Goal: Information Seeking & Learning: Learn about a topic

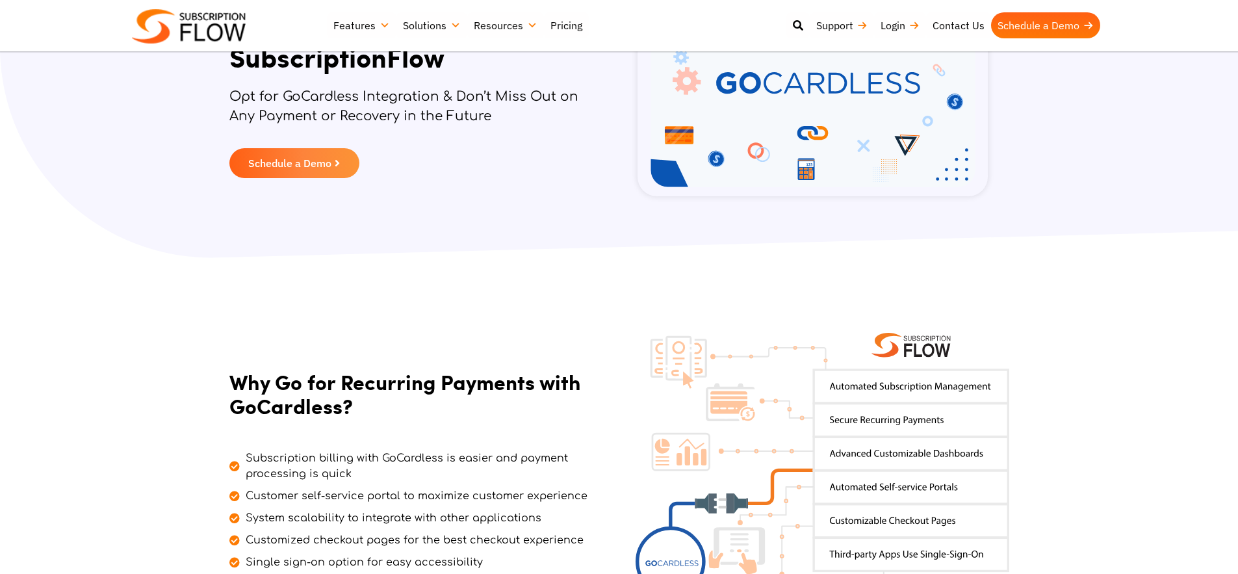
scroll to position [159, 0]
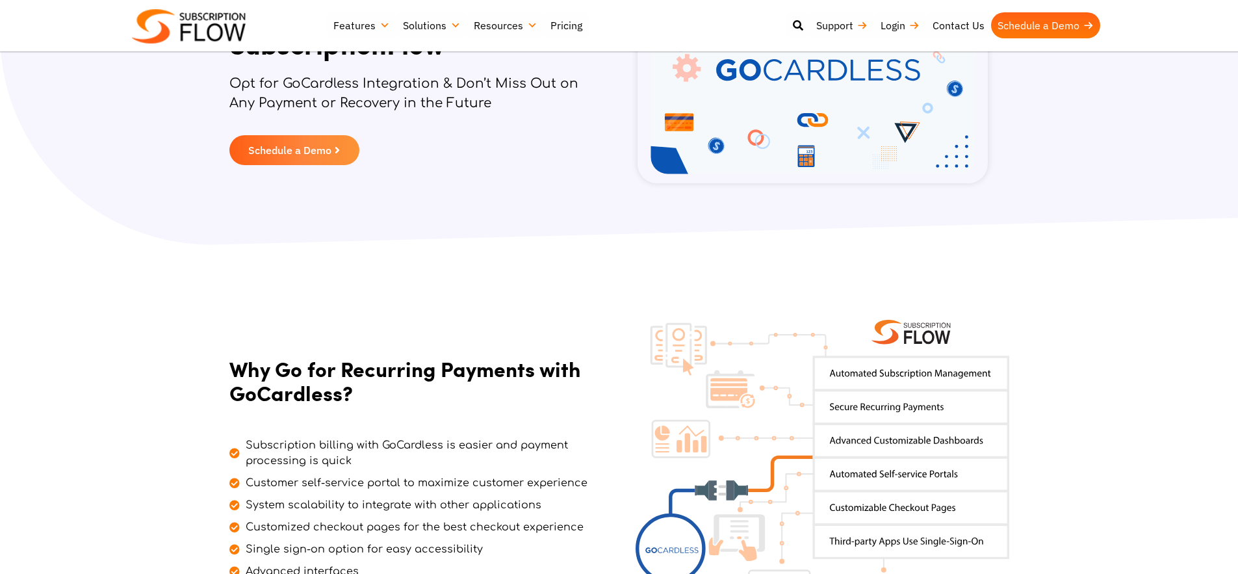
click at [360, 349] on section "Why Go for Recurring Payments with GoCardless? Subscription billing with GoCard…" at bounding box center [619, 467] width 1238 height 439
click at [526, 286] on section "Why Go for Recurring Payments with GoCardless? Subscription billing with GoCard…" at bounding box center [619, 467] width 1238 height 439
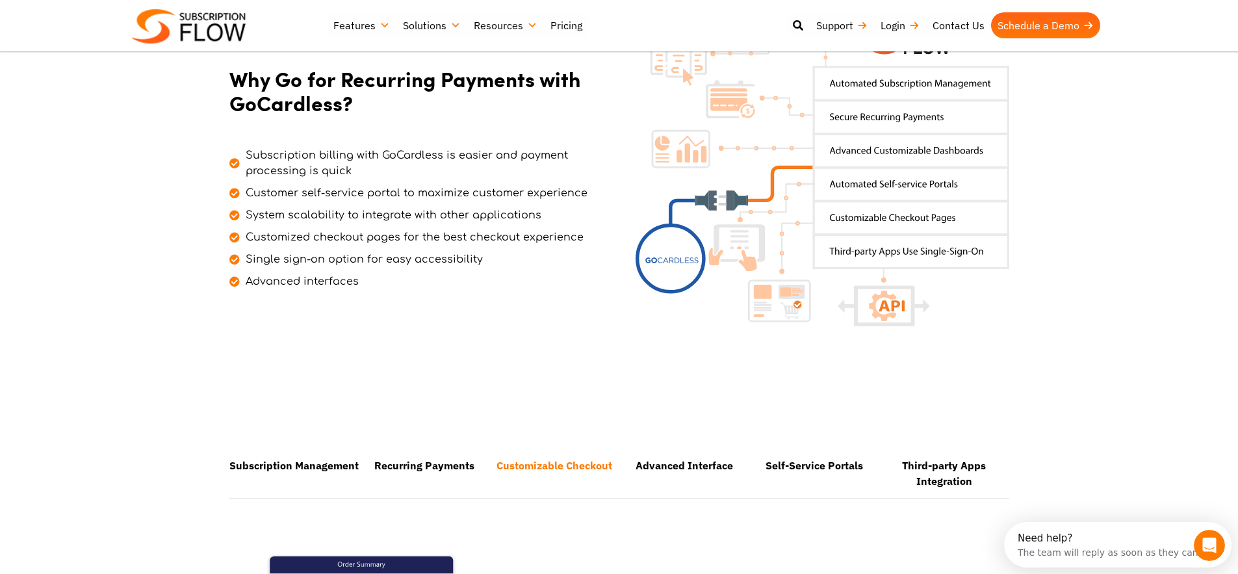
scroll to position [460, 0]
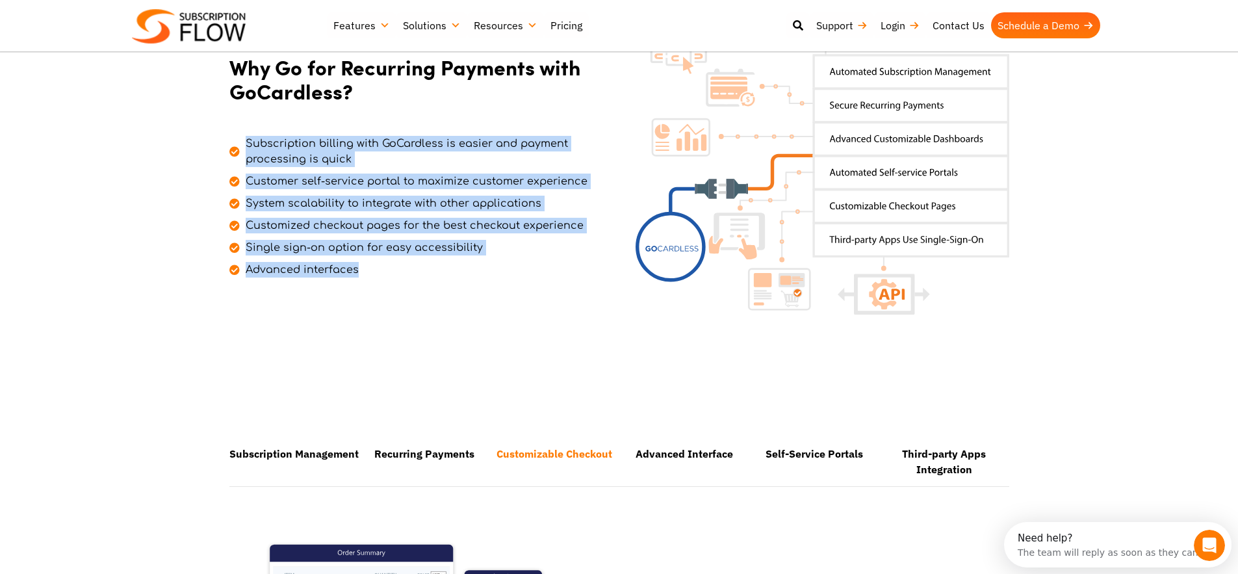
drag, startPoint x: 444, startPoint y: 279, endPoint x: 220, endPoint y: 142, distance: 262.2
click at [220, 142] on section "Why Go for Recurring Payments with GoCardless? Subscription billing with GoCard…" at bounding box center [618, 166] width 1225 height 296
click at [392, 165] on span "Subscription billing with GoCardless is easier and payment processing is quick" at bounding box center [422, 151] width 361 height 31
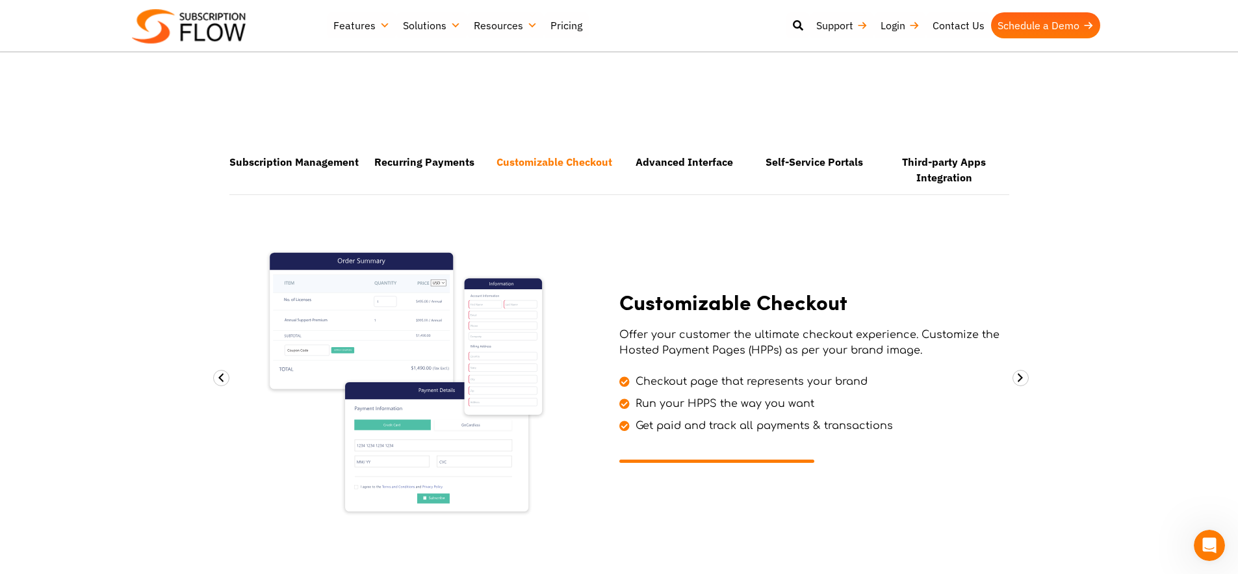
scroll to position [761, 0]
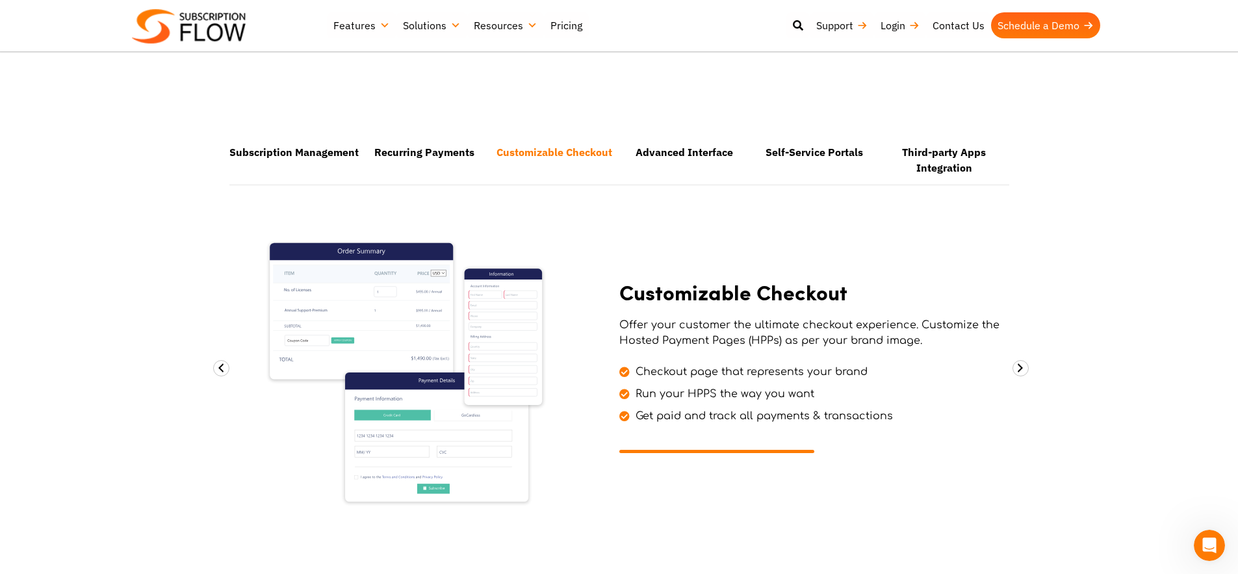
drag, startPoint x: 618, startPoint y: 280, endPoint x: 874, endPoint y: 385, distance: 276.7
click at [875, 383] on div "Customizable Checkout Offer your customer the ultimate checkout experience. Cus…" at bounding box center [810, 366] width 383 height 285
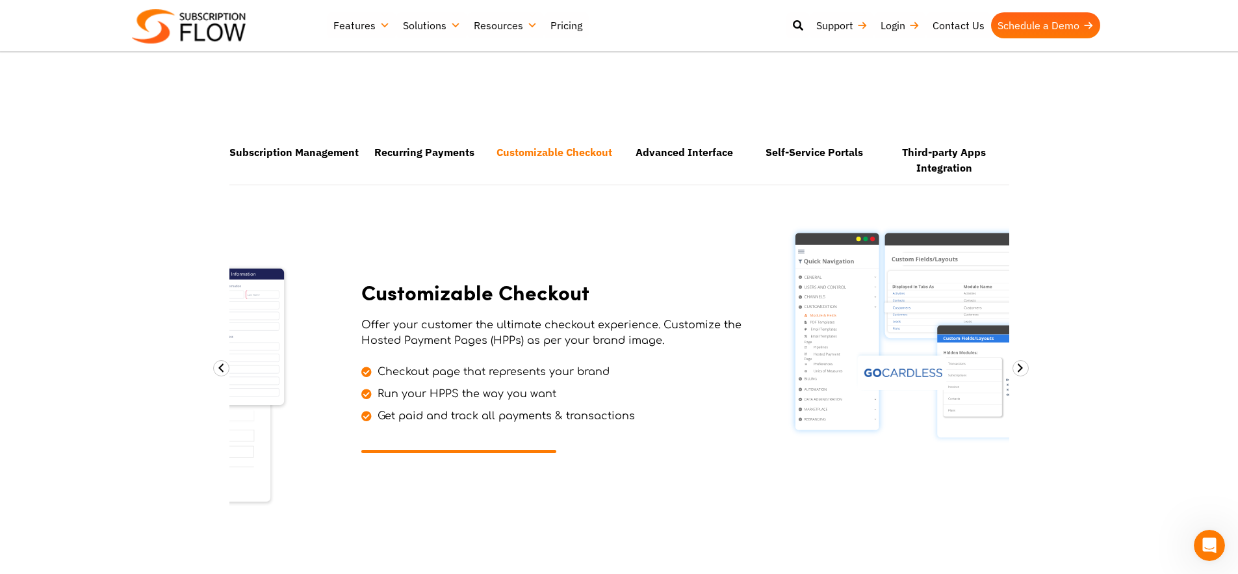
drag, startPoint x: 895, startPoint y: 415, endPoint x: 203, endPoint y: 338, distance: 695.5
click at [473, 341] on div "Customizable Checkout Offer your customer the ultimate checkout experience. Cus…" at bounding box center [552, 366] width 383 height 285
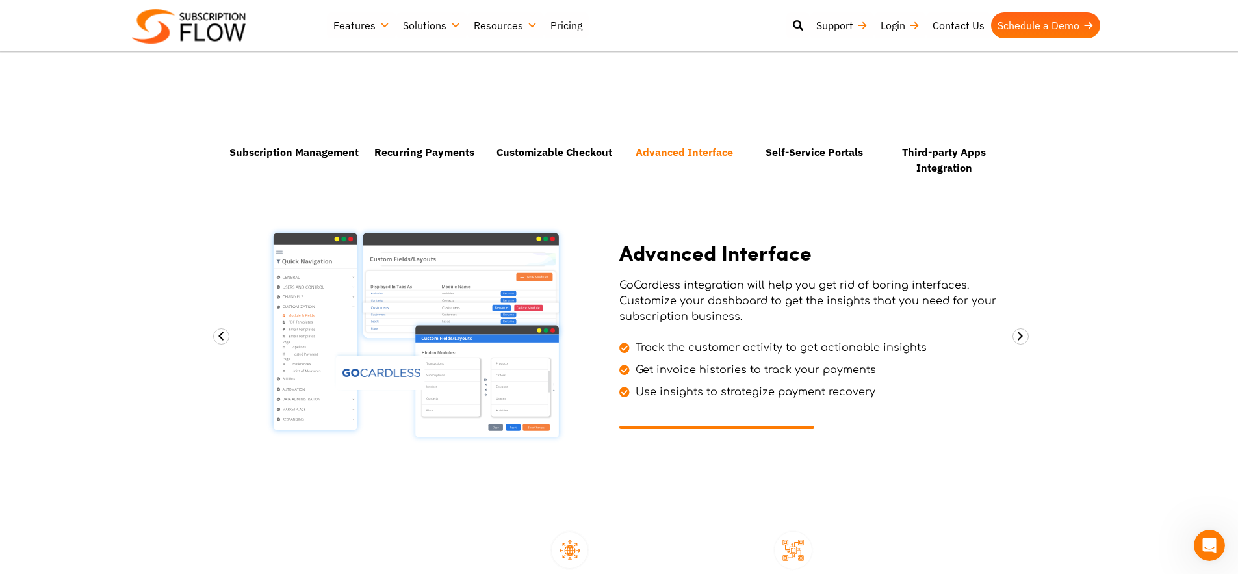
drag, startPoint x: 687, startPoint y: 364, endPoint x: 413, endPoint y: 396, distance: 275.9
click at [619, 387] on ul "Track the customer activity to get actionable insights Get invoice histories to…" at bounding box center [810, 366] width 383 height 66
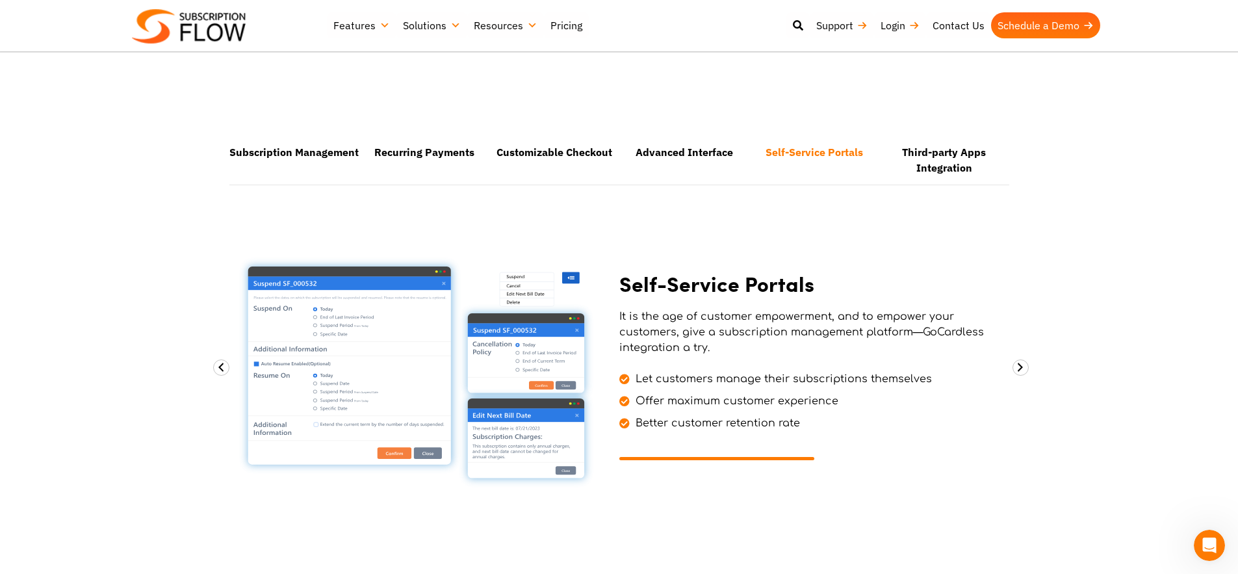
drag, startPoint x: 766, startPoint y: 391, endPoint x: 496, endPoint y: 414, distance: 271.2
click at [619, 408] on ul "Let customers manage their subscriptions themselves Offer maximum customer expe…" at bounding box center [810, 397] width 383 height 66
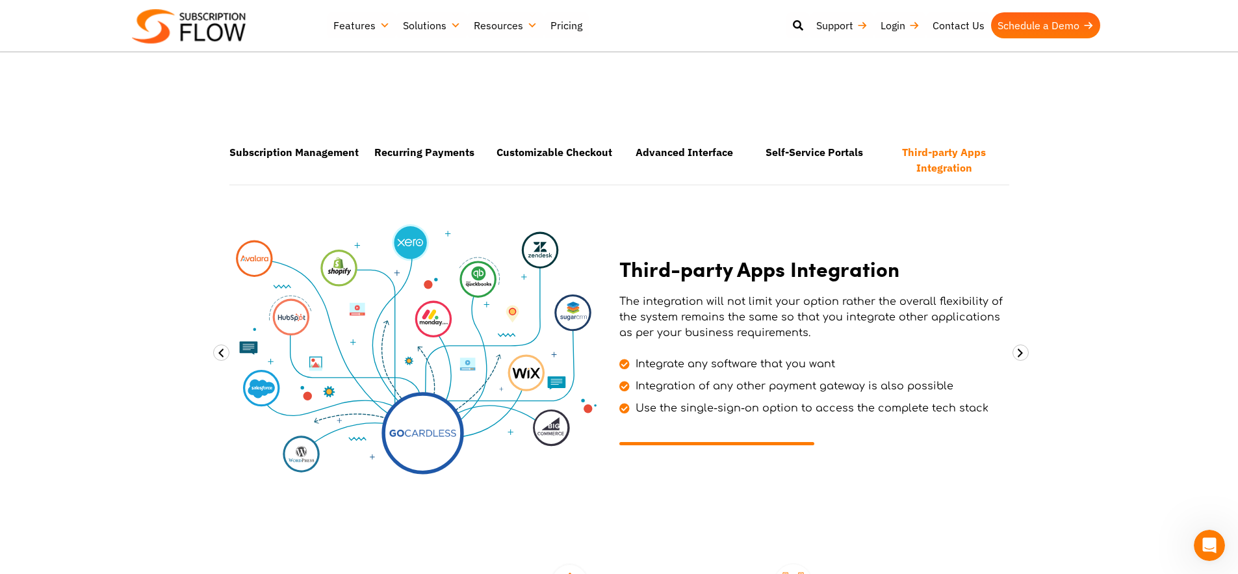
drag, startPoint x: 624, startPoint y: 420, endPoint x: 419, endPoint y: 438, distance: 205.5
click at [619, 437] on div at bounding box center [810, 430] width 383 height 29
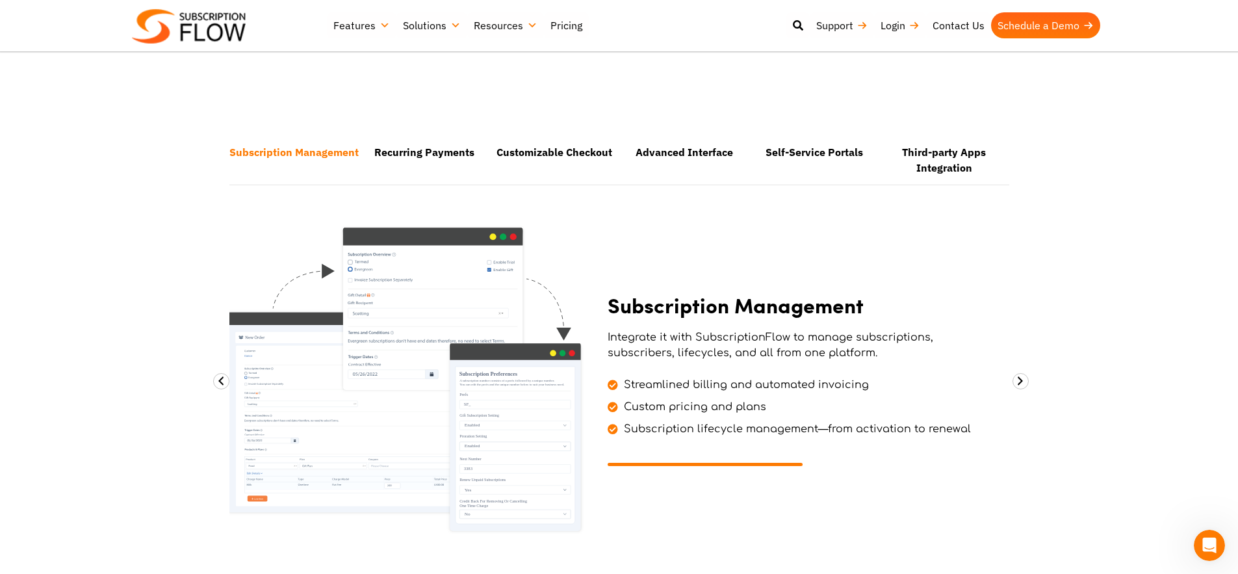
drag, startPoint x: 795, startPoint y: 372, endPoint x: 635, endPoint y: 383, distance: 160.2
click at [646, 381] on li "Streamlined billing and automated invoicing" at bounding box center [798, 381] width 383 height 22
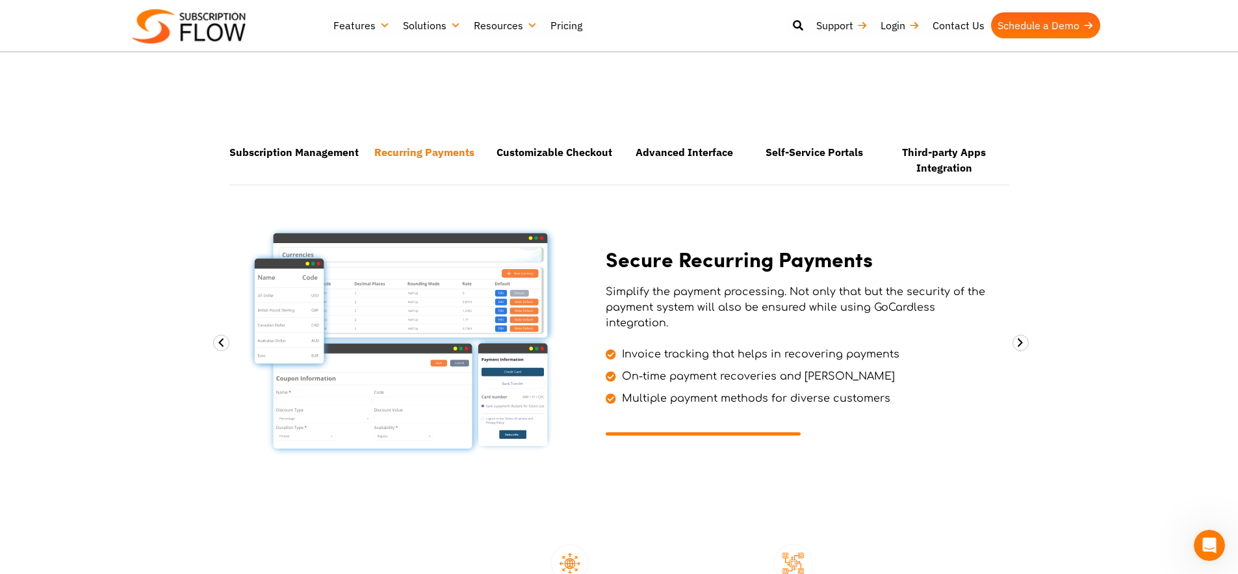
drag, startPoint x: 692, startPoint y: 381, endPoint x: 506, endPoint y: 401, distance: 186.9
click at [605, 398] on ul "Invoice tracking that helps in recovering payments On-time payment recoveries a…" at bounding box center [796, 373] width 383 height 66
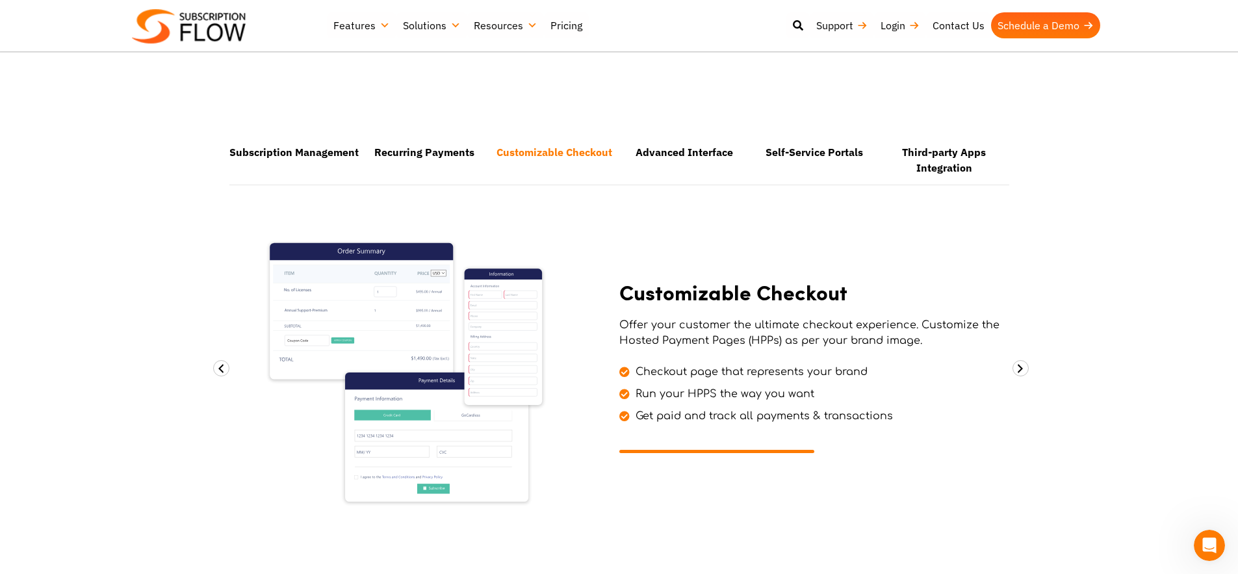
drag, startPoint x: 607, startPoint y: 389, endPoint x: 466, endPoint y: 401, distance: 141.5
click at [472, 400] on div at bounding box center [427, 366] width 383 height 285
drag, startPoint x: 635, startPoint y: 395, endPoint x: 370, endPoint y: 411, distance: 266.2
click at [619, 408] on ul "Checkout page that represents your brand Run your HPPS the way you want Get pai…" at bounding box center [810, 390] width 383 height 66
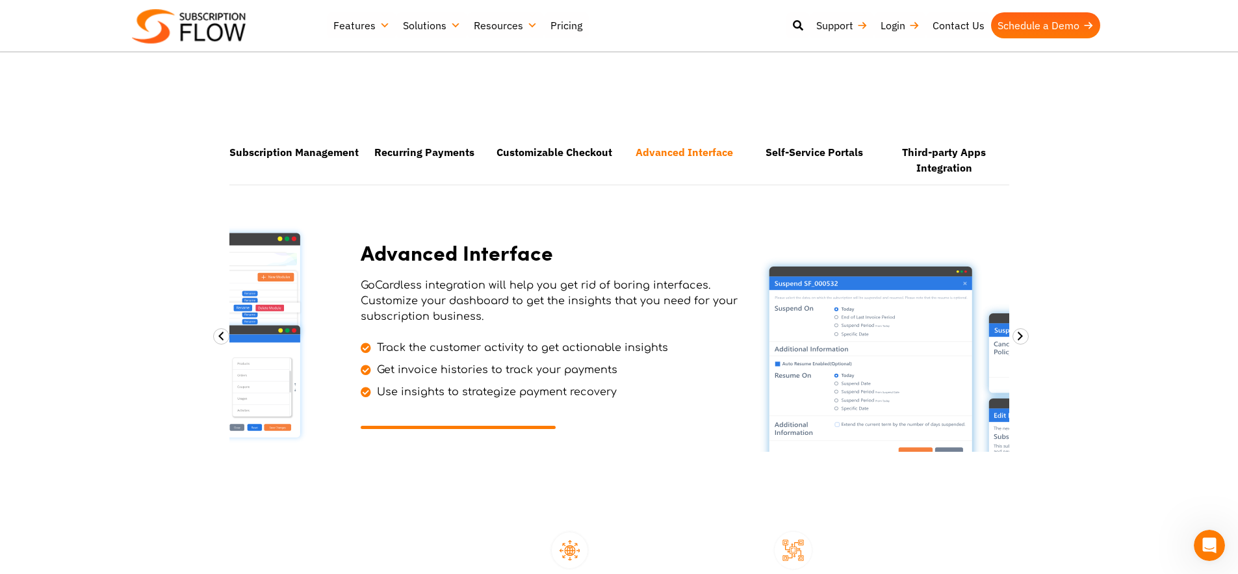
drag, startPoint x: 446, startPoint y: 387, endPoint x: 344, endPoint y: 403, distance: 104.0
click at [361, 401] on div "Advanced Interface GoCardless integration will help you get rid of boring inter…" at bounding box center [552, 334] width 383 height 221
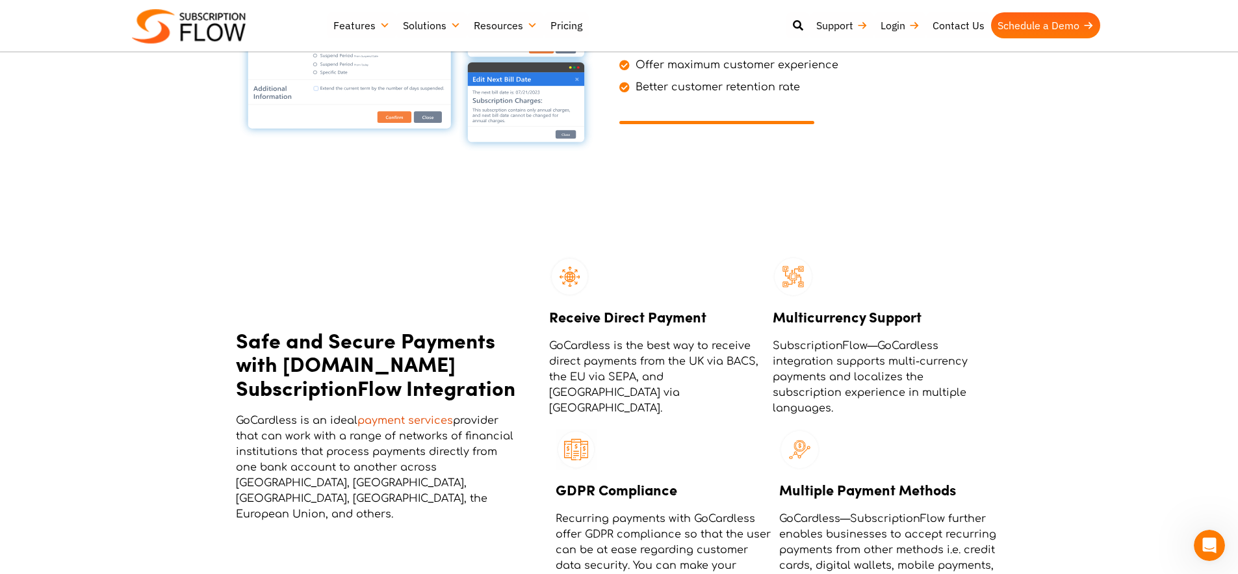
scroll to position [1119, 0]
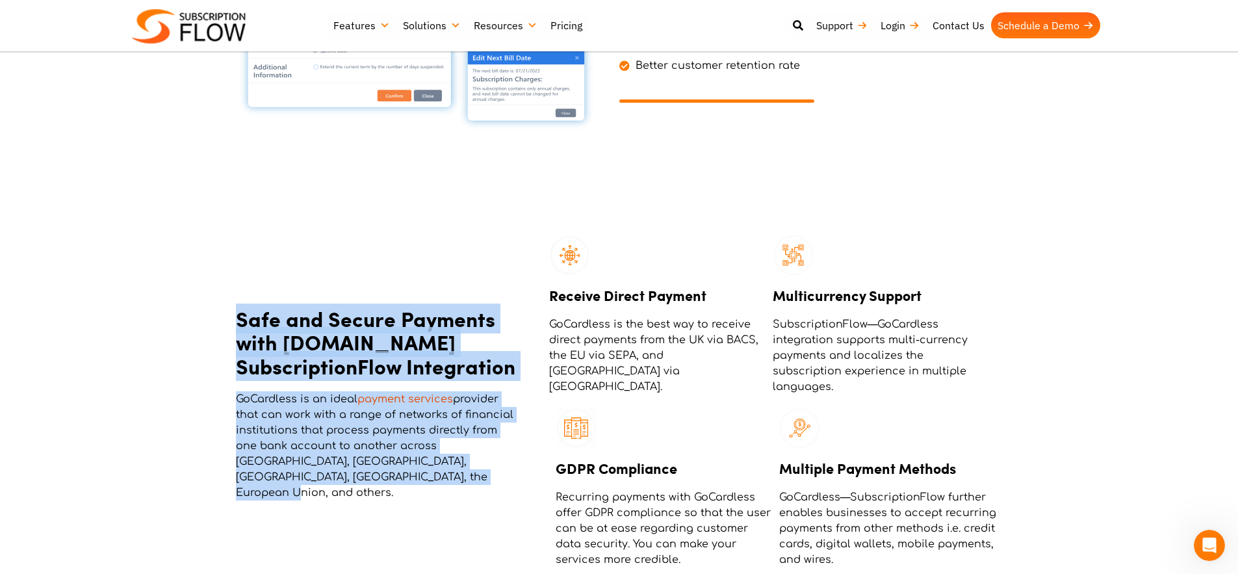
drag, startPoint x: 250, startPoint y: 353, endPoint x: 446, endPoint y: 460, distance: 223.2
click at [461, 489] on div "Safe and Secure Payments with [DOMAIN_NAME] SubscriptionFlow Integration GoCard…" at bounding box center [389, 401] width 307 height 346
click at [236, 289] on div "Safe and Secure Payments with [DOMAIN_NAME] SubscriptionFlow Integration GoCard…" at bounding box center [389, 401] width 307 height 346
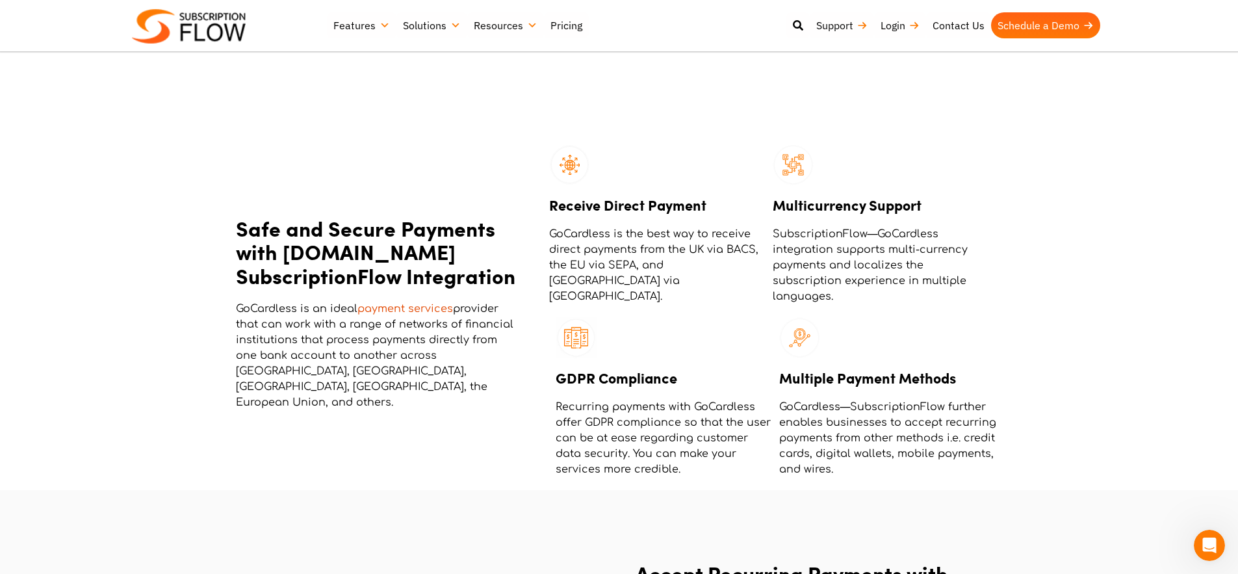
scroll to position [1210, 0]
drag, startPoint x: 248, startPoint y: 329, endPoint x: 227, endPoint y: 286, distance: 47.6
click at [196, 298] on section "Safe and Secure Payments with [DOMAIN_NAME] SubscriptionFlow Integration GoCard…" at bounding box center [619, 310] width 1238 height 359
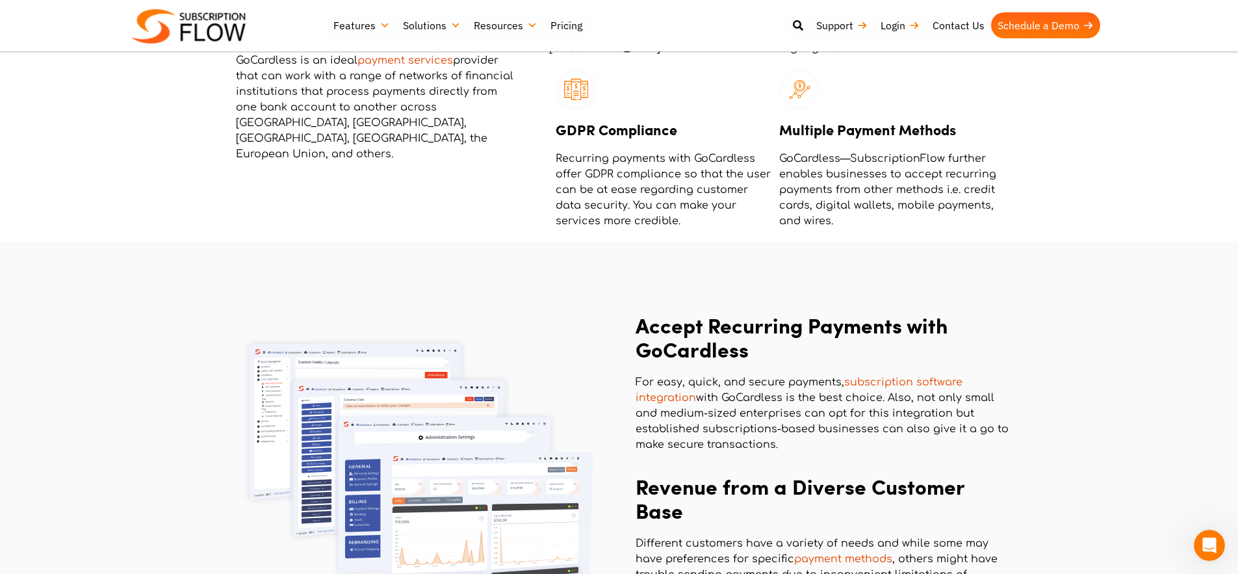
scroll to position [1458, 0]
click at [638, 336] on h2 "Accept Recurring Payments with GoCardless" at bounding box center [822, 336] width 374 height 48
click at [748, 328] on h2 "Accept Recurring Payments with GoCardless" at bounding box center [822, 336] width 374 height 48
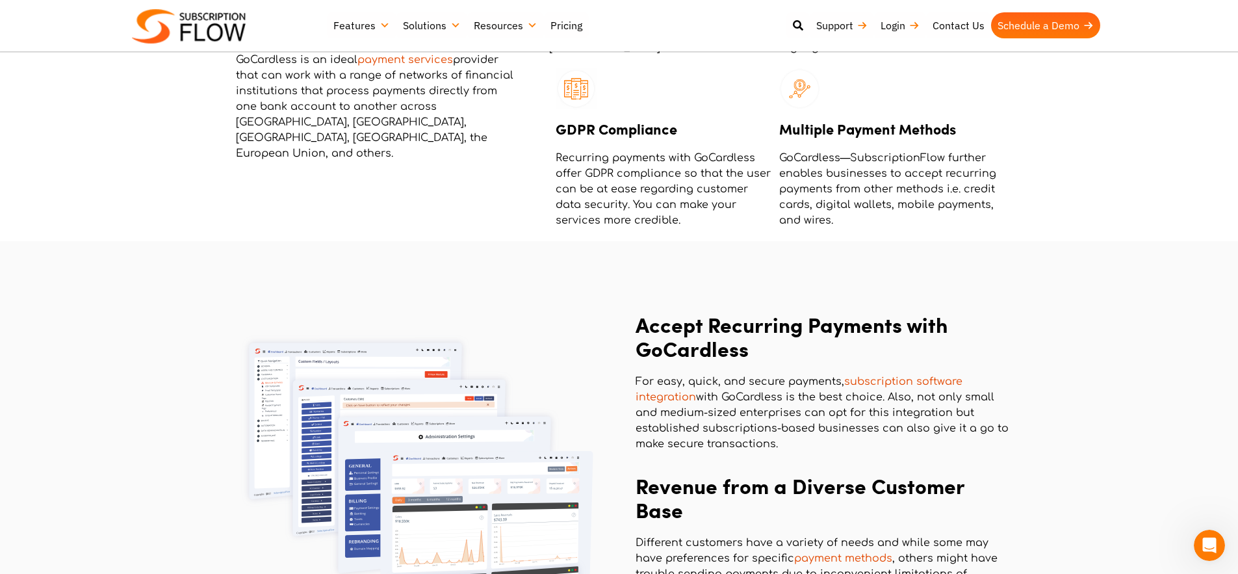
click at [807, 294] on section "Accept Recurring Payments with GoCardless For easy, quick, and secure payments,…" at bounding box center [619, 475] width 1238 height 468
click at [830, 341] on h2 "Accept Recurring Payments with GoCardless" at bounding box center [822, 336] width 374 height 48
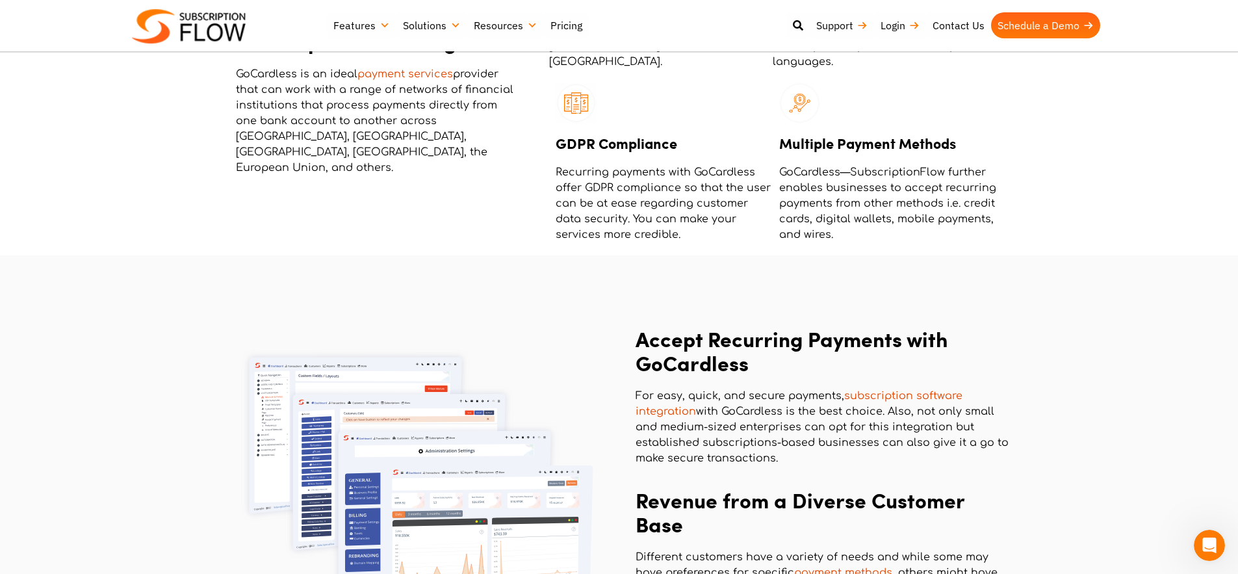
click at [836, 331] on h2 "Accept Recurring Payments with GoCardless" at bounding box center [822, 351] width 374 height 48
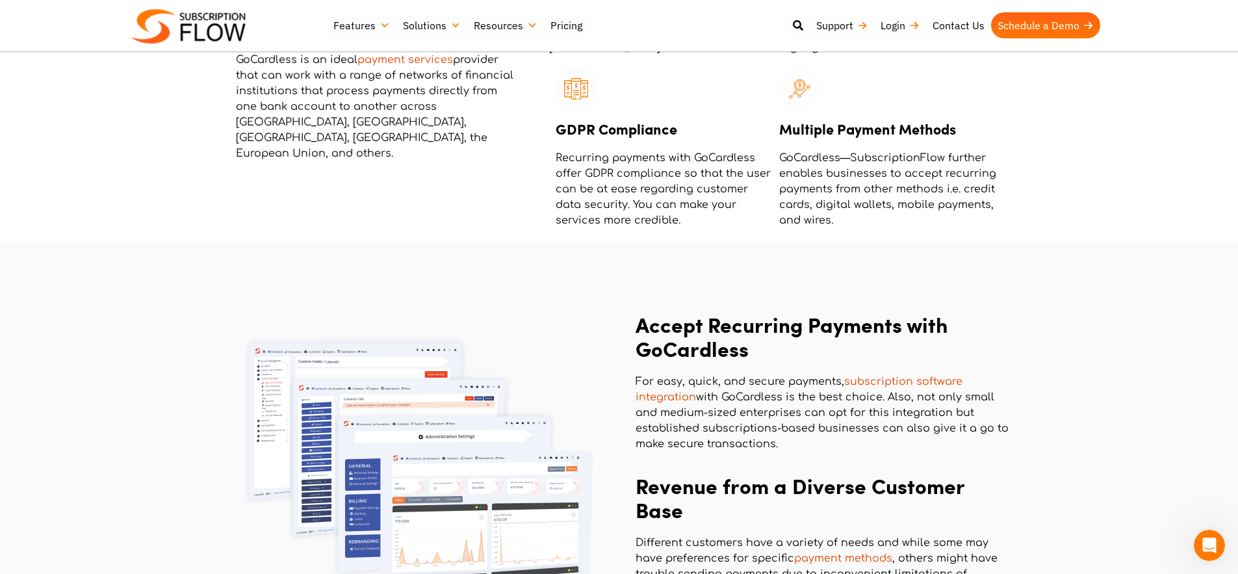
scroll to position [1428, 0]
click at [836, 331] on h2 "Accept Recurring Payments with GoCardless" at bounding box center [822, 337] width 374 height 48
click at [935, 314] on h2 "Accept Recurring Payments with GoCardless" at bounding box center [822, 336] width 374 height 48
click at [704, 342] on h2 "Accept Recurring Payments with GoCardless" at bounding box center [822, 336] width 374 height 48
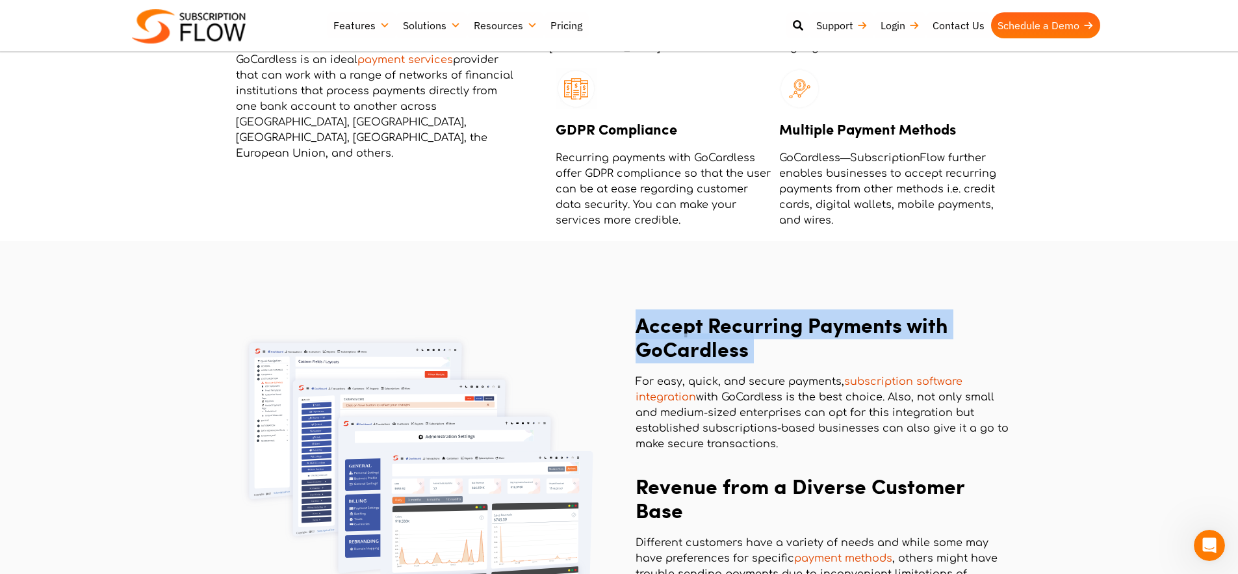
click at [704, 342] on h2 "Accept Recurring Payments with GoCardless" at bounding box center [822, 336] width 374 height 48
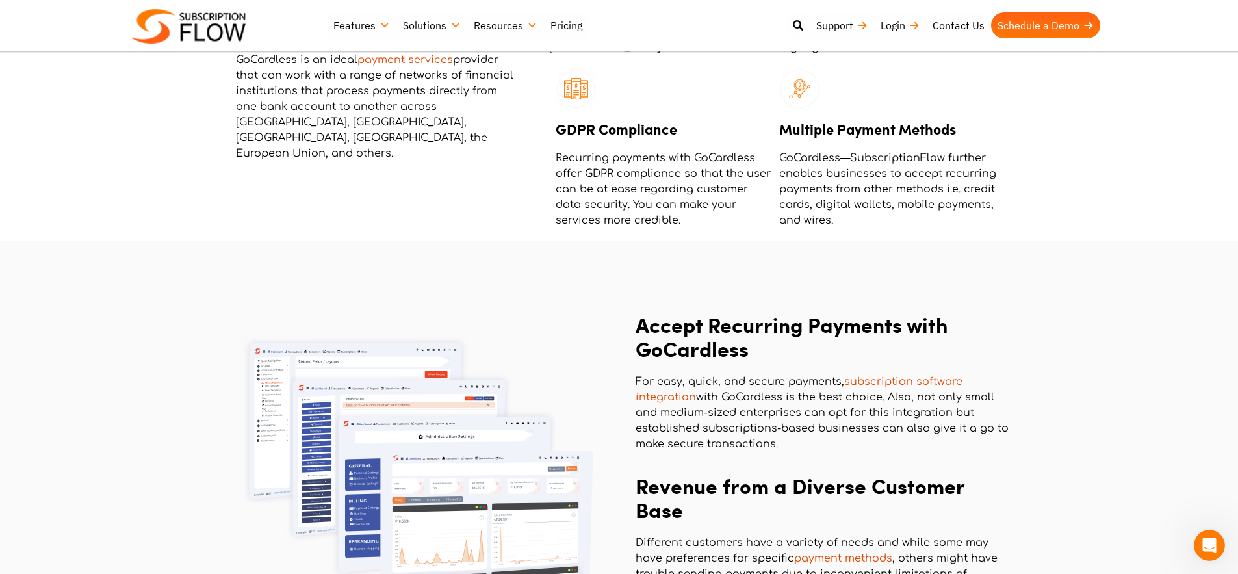
click at [740, 361] on h2 "Accept Recurring Payments with GoCardless" at bounding box center [822, 336] width 374 height 48
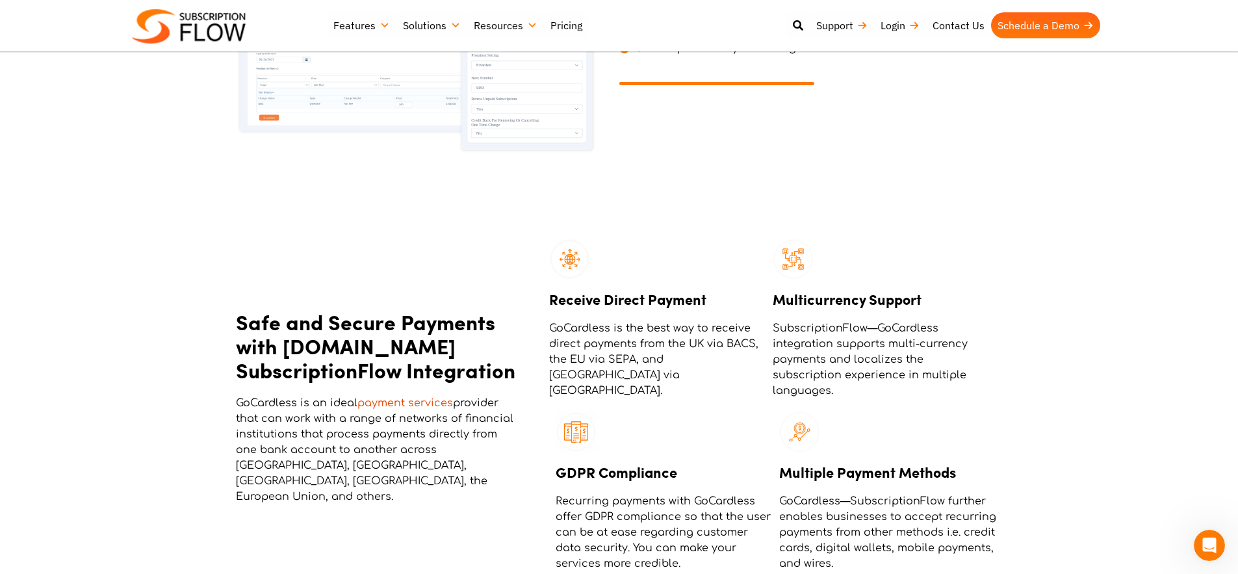
scroll to position [1140, 0]
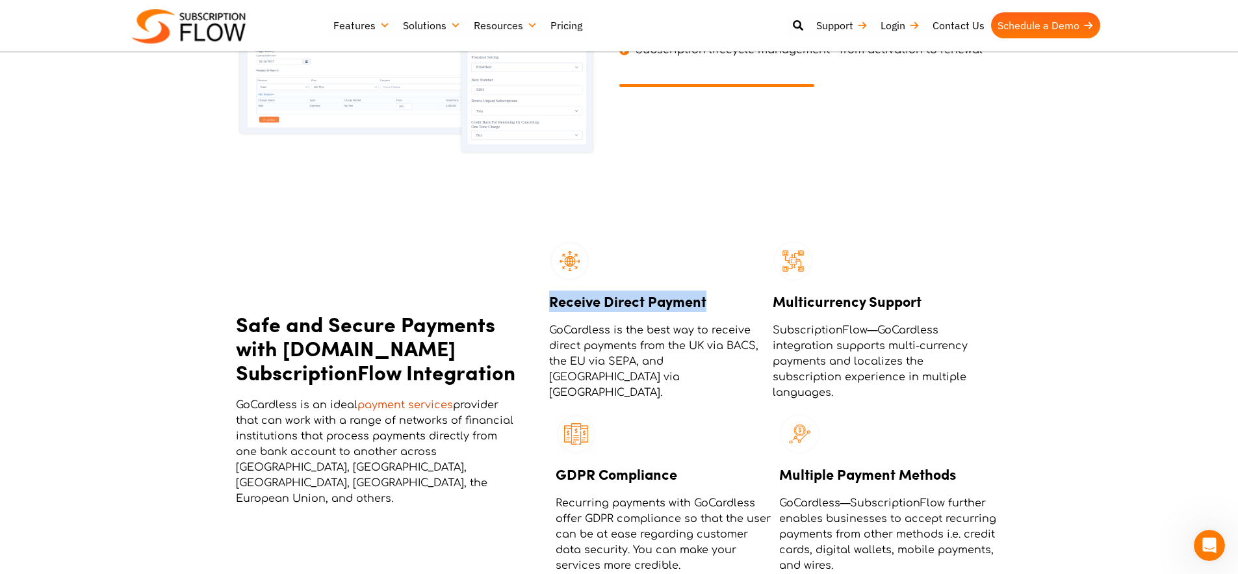
drag, startPoint x: 553, startPoint y: 305, endPoint x: 752, endPoint y: 303, distance: 198.8
click at [752, 303] on h3 "Receive Direct Payment" at bounding box center [657, 300] width 217 height 21
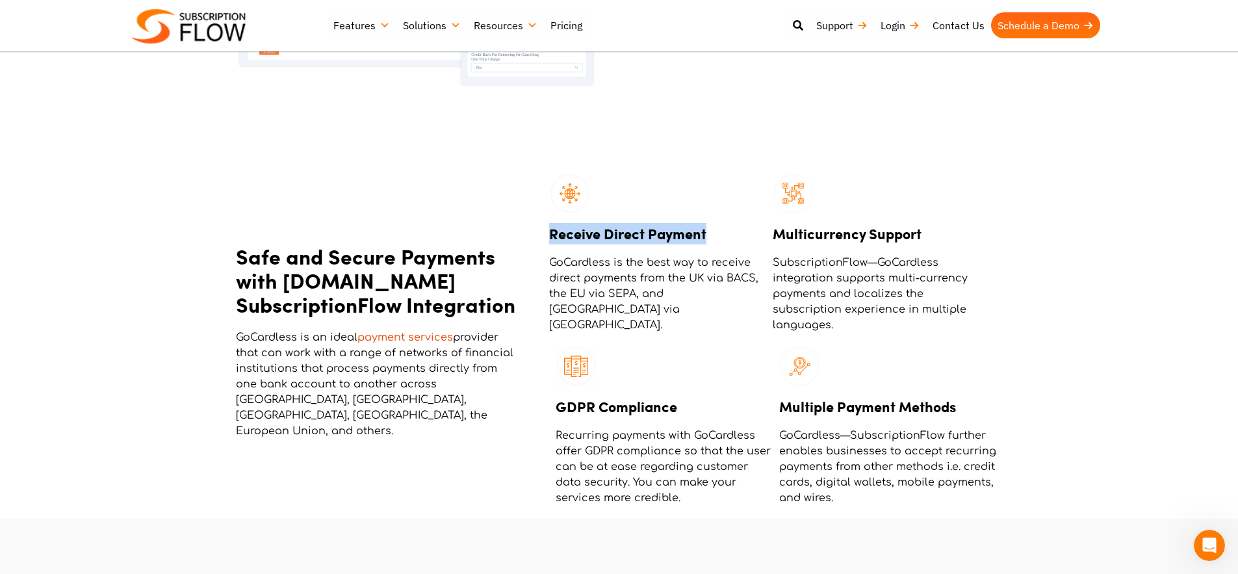
scroll to position [1232, 0]
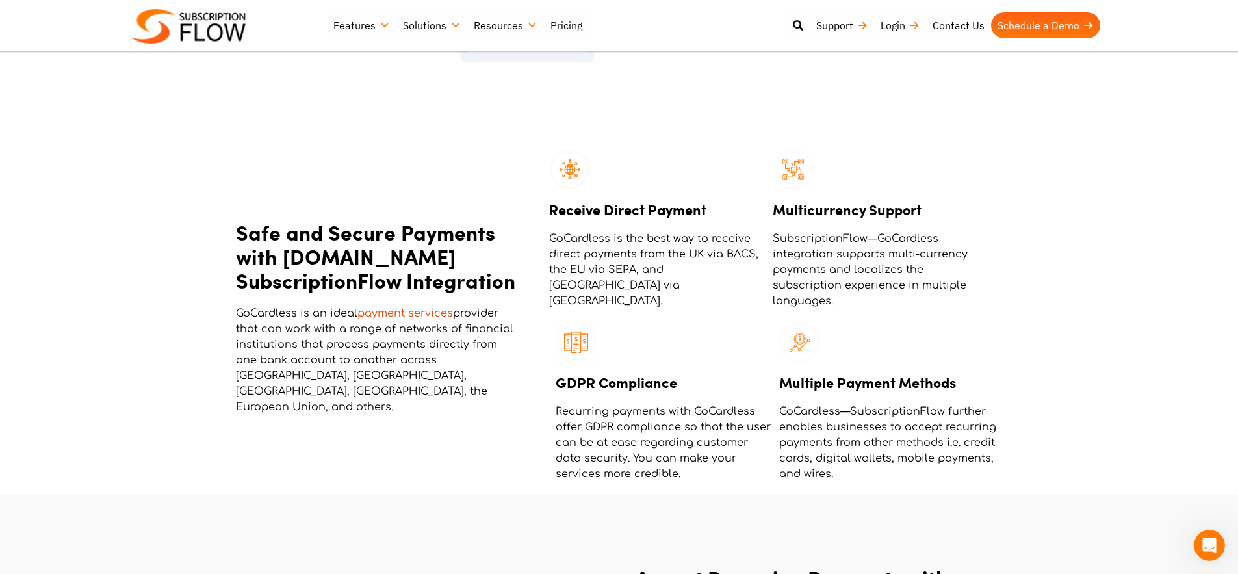
click at [620, 380] on h3 "GDPR Compliance" at bounding box center [663, 382] width 217 height 21
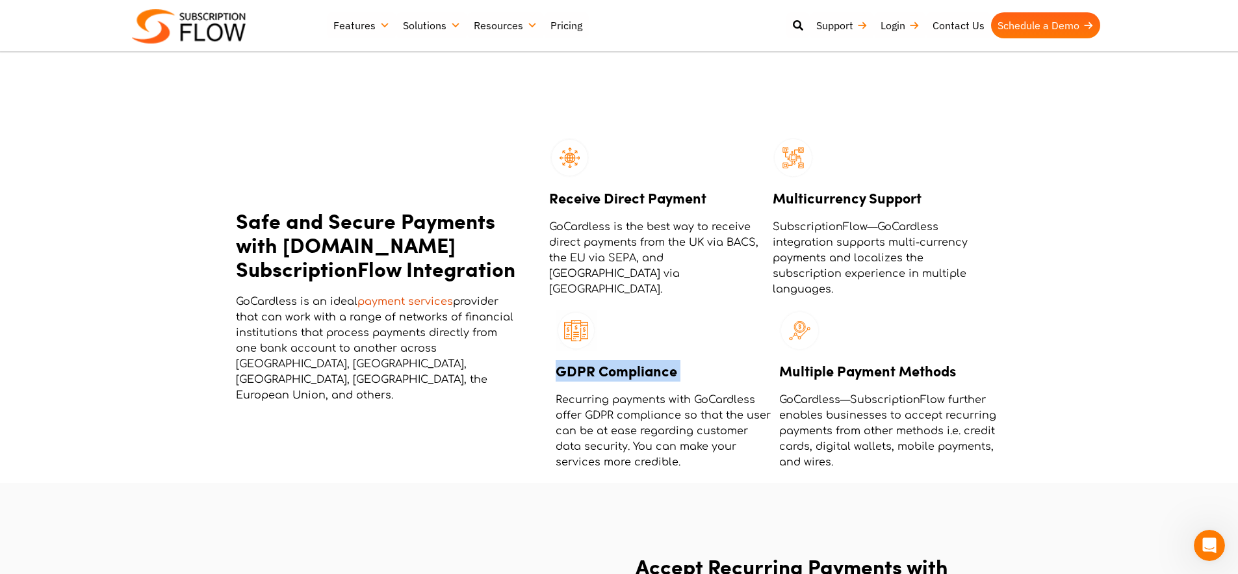
scroll to position [1256, 0]
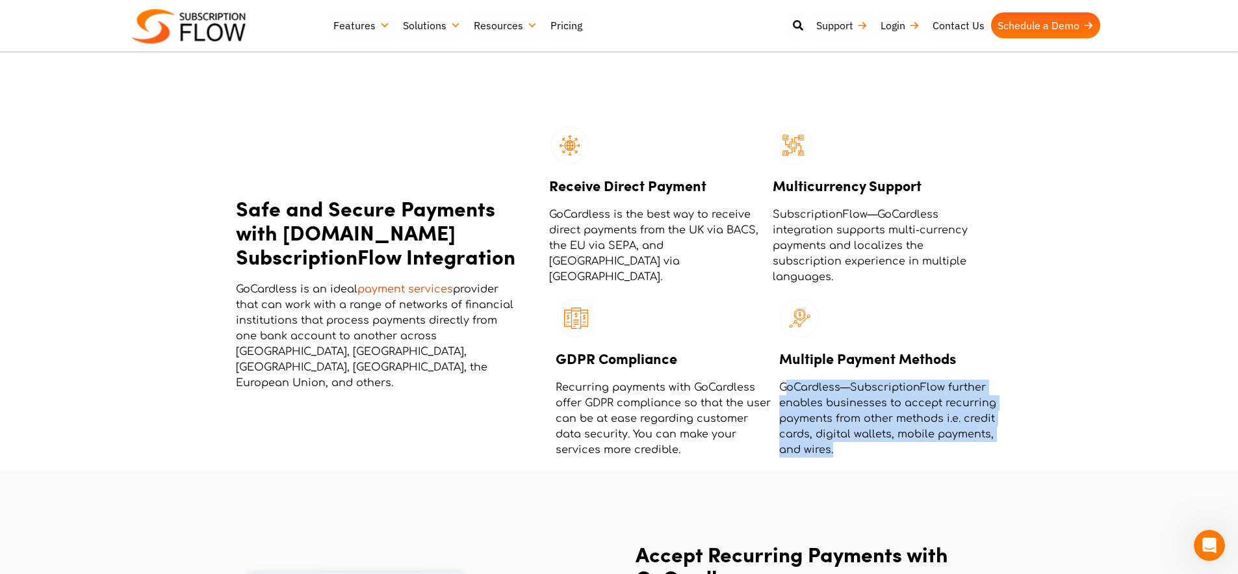
drag, startPoint x: 788, startPoint y: 388, endPoint x: 854, endPoint y: 446, distance: 87.5
click at [854, 446] on p "GoCardless—SubscriptionFlow further enables businesses to accept recurring paym…" at bounding box center [887, 418] width 217 height 78
click at [846, 396] on p "GoCardless—SubscriptionFlow further enables businesses to accept recurring paym…" at bounding box center [887, 418] width 217 height 78
drag, startPoint x: 777, startPoint y: 362, endPoint x: 862, endPoint y: 426, distance: 106.7
click at [864, 470] on div "Streamline GoCardless Recurring Payments with SubscriptionFlow Opt for GoCardle…" at bounding box center [619, 31] width 1238 height 2574
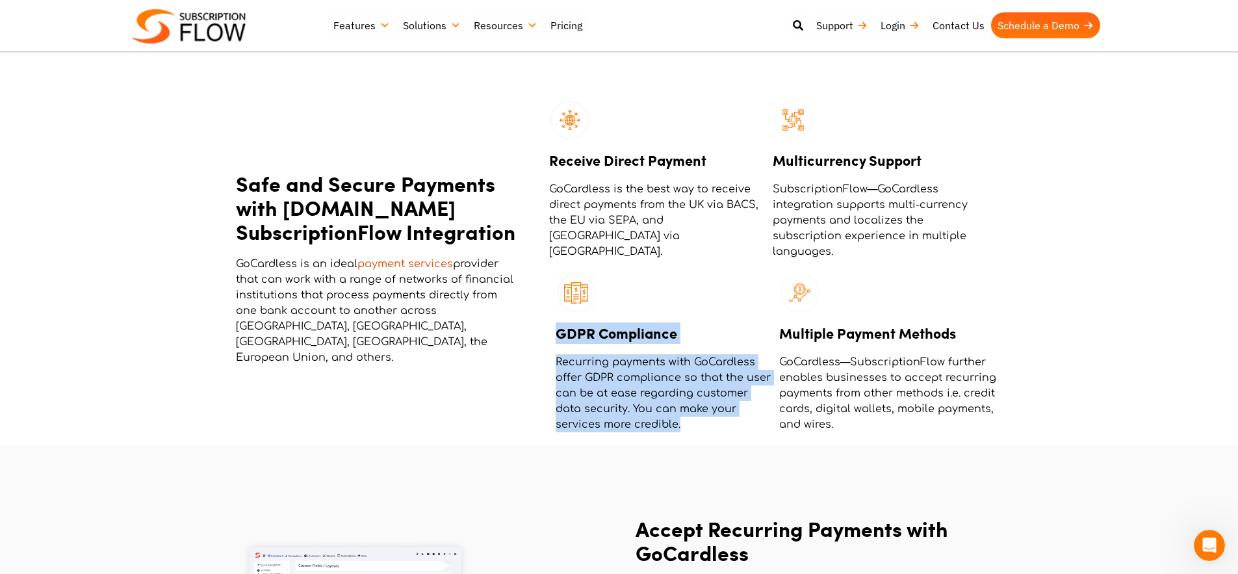
drag, startPoint x: 583, startPoint y: 420, endPoint x: 550, endPoint y: 350, distance: 77.9
click at [550, 350] on div "GDPR Compliance Recurring payments with GoCardless offer GDPR compliance so tha…" at bounding box center [660, 345] width 223 height 173
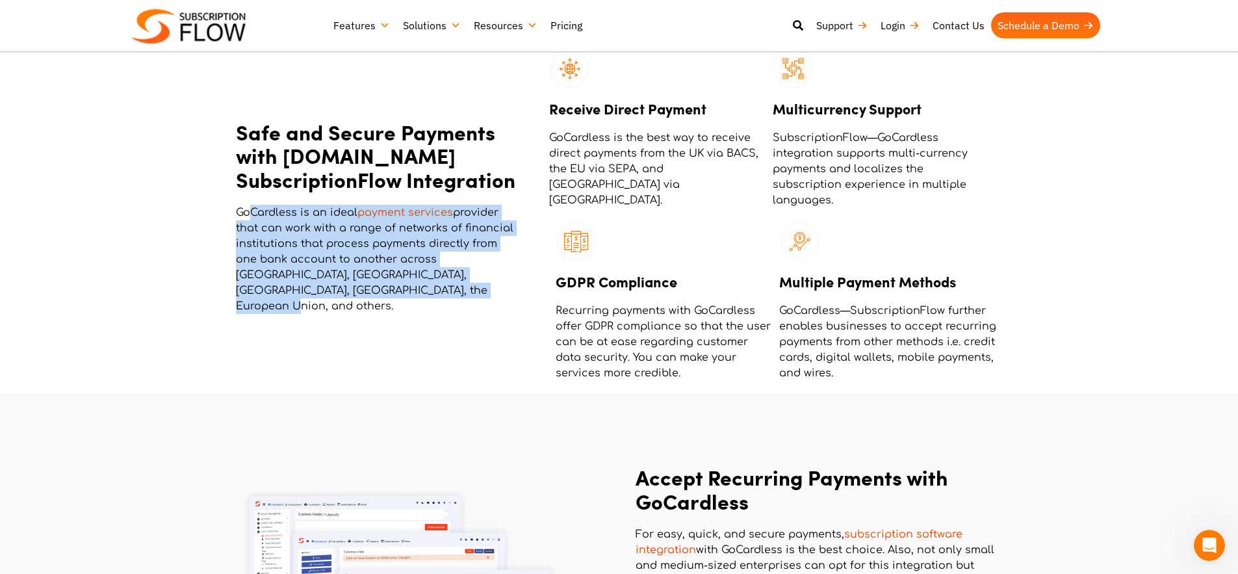
drag, startPoint x: 417, startPoint y: 295, endPoint x: 249, endPoint y: 218, distance: 184.6
click at [249, 218] on p "GoCardless is an ideal payment services provider that can work with a range of …" at bounding box center [376, 259] width 281 height 109
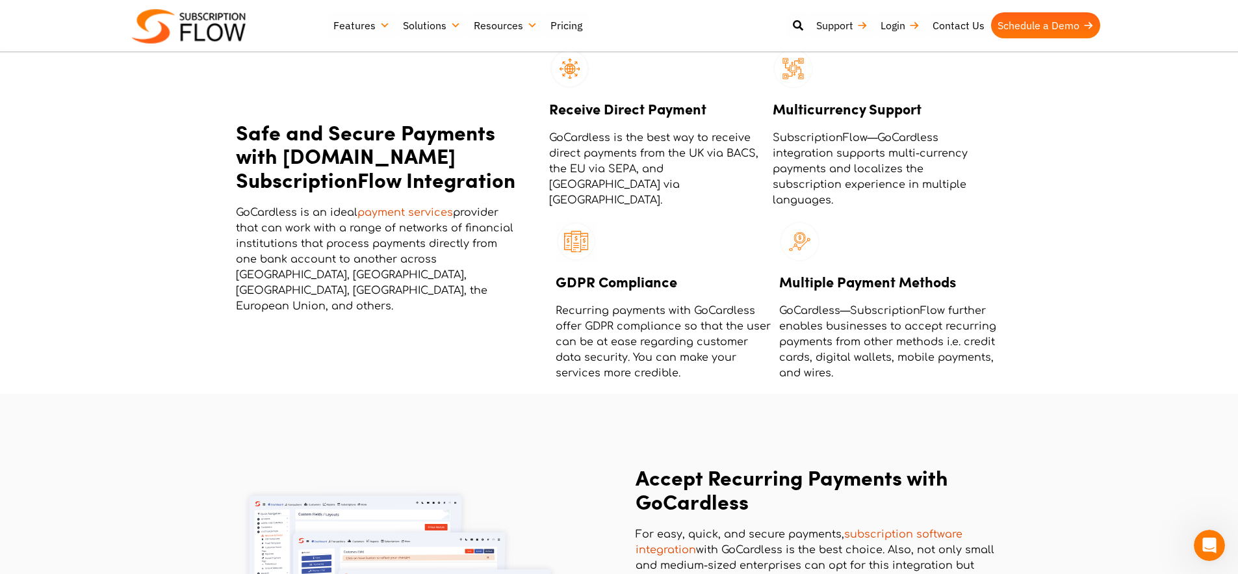
click at [290, 159] on h2 "Safe and Secure Payments with [DOMAIN_NAME] SubscriptionFlow Integration" at bounding box center [376, 155] width 281 height 71
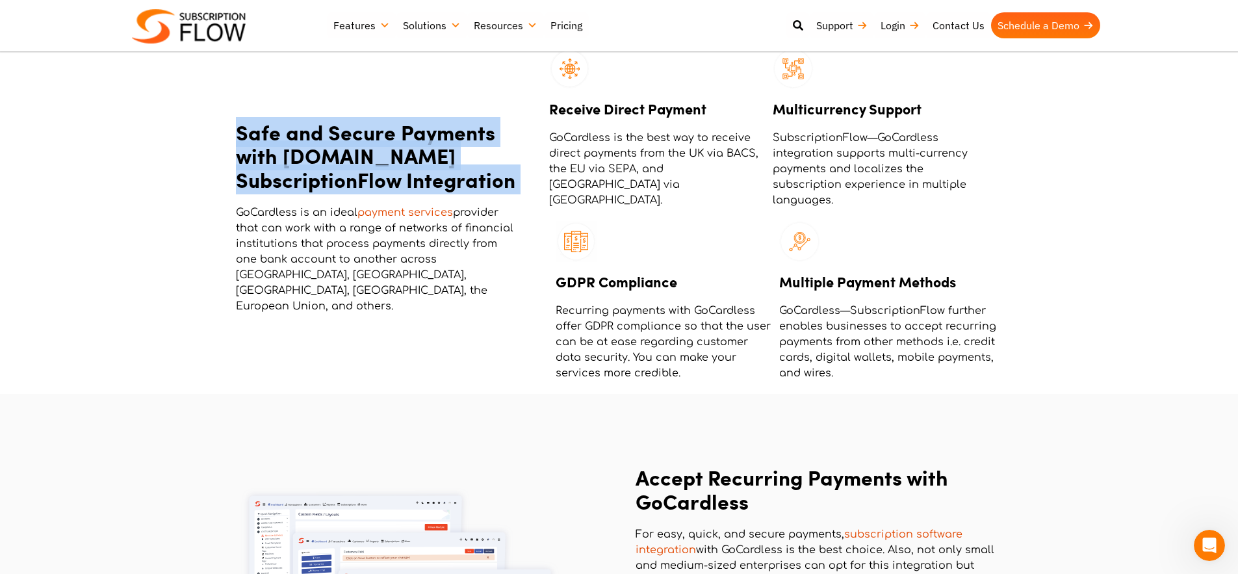
click at [290, 159] on h2 "Safe and Secure Payments with [DOMAIN_NAME] SubscriptionFlow Integration" at bounding box center [376, 155] width 281 height 71
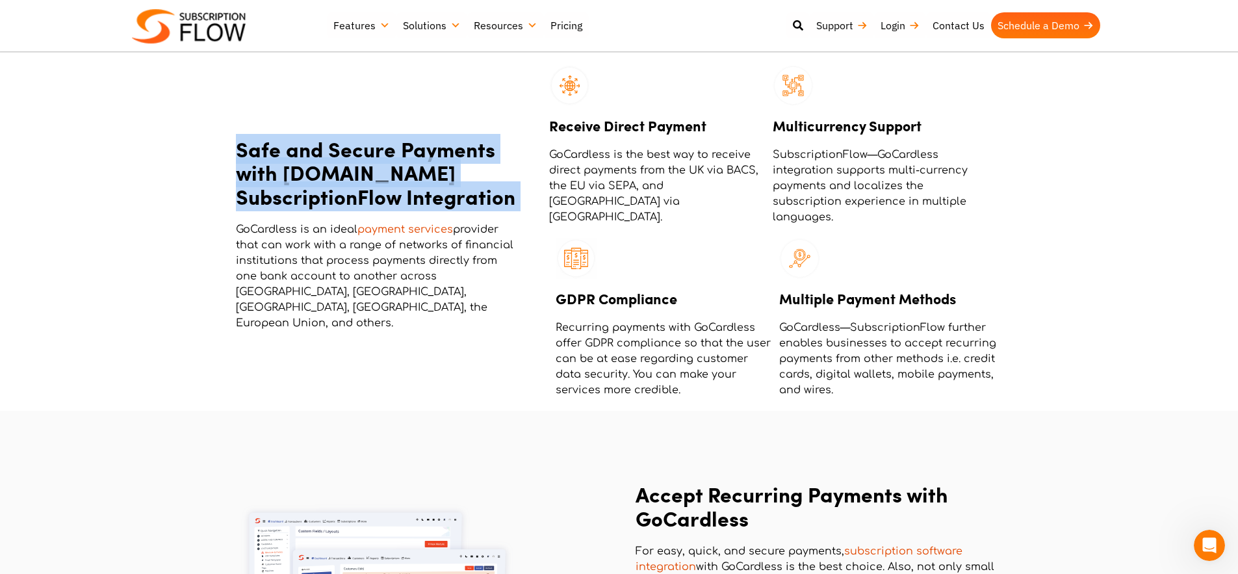
scroll to position [1241, 0]
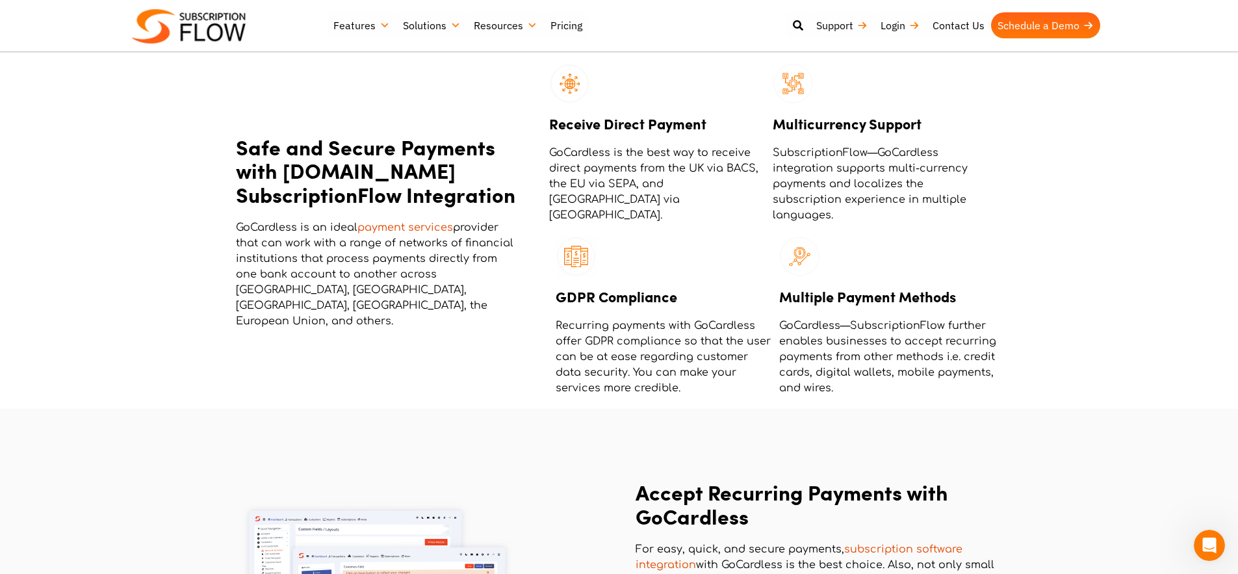
click at [401, 312] on p "GoCardless is an ideal payment services provider that can work with a range of …" at bounding box center [376, 274] width 281 height 109
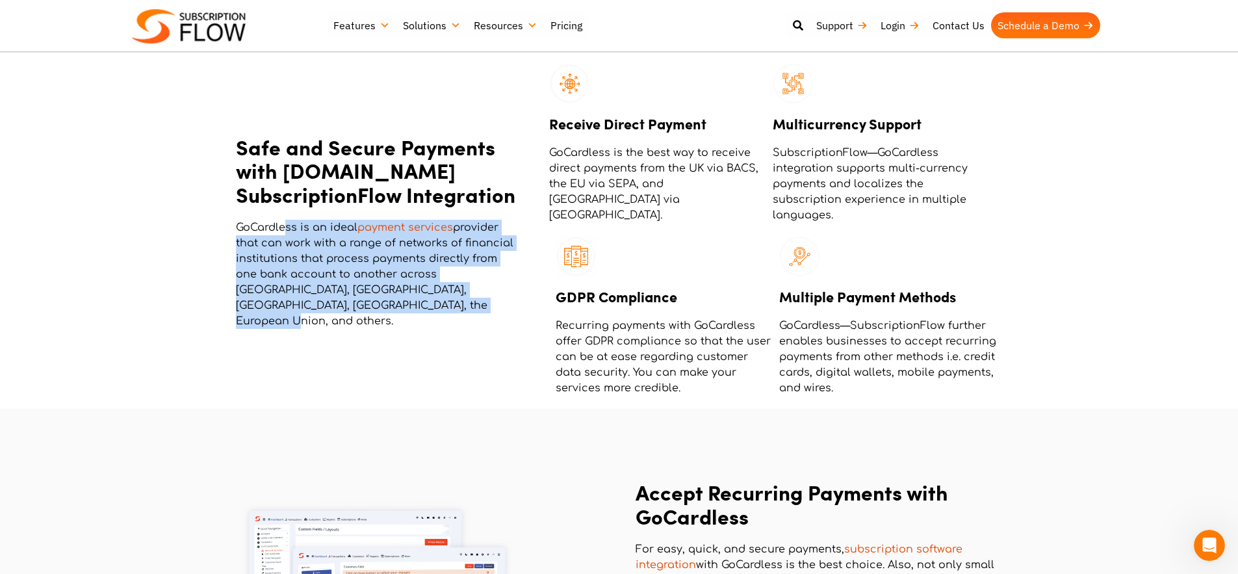
drag, startPoint x: 380, startPoint y: 305, endPoint x: 286, endPoint y: 236, distance: 116.2
click at [286, 236] on p "GoCardless is an ideal payment services provider that can work with a range of …" at bounding box center [376, 274] width 281 height 109
click at [327, 275] on p "GoCardless is an ideal payment services provider that can work with a range of …" at bounding box center [376, 274] width 281 height 109
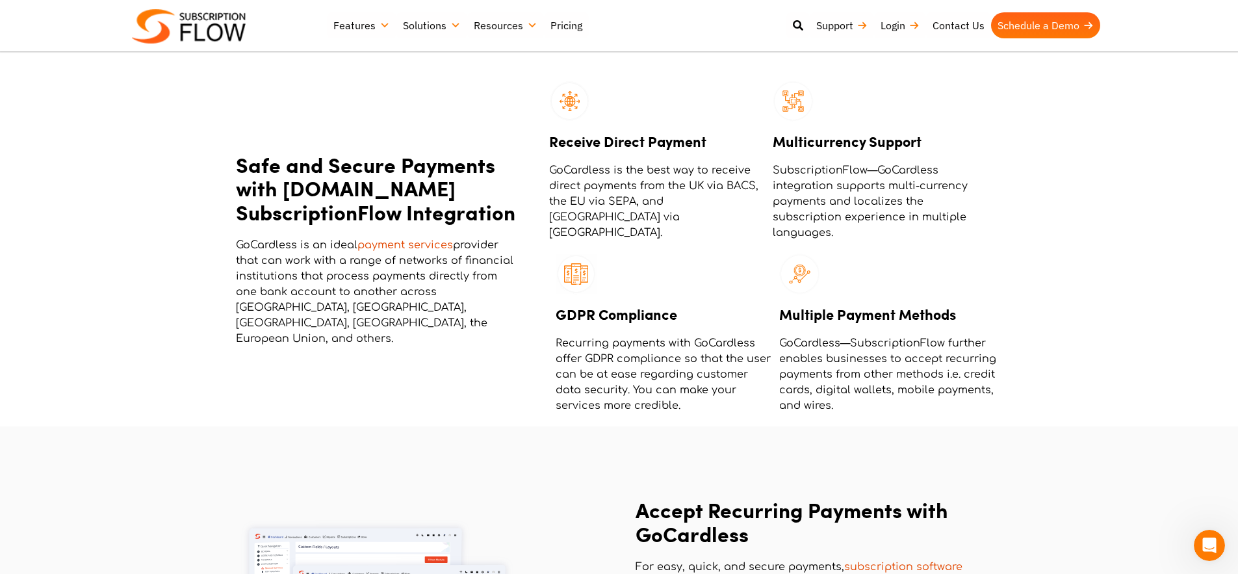
scroll to position [1239, 0]
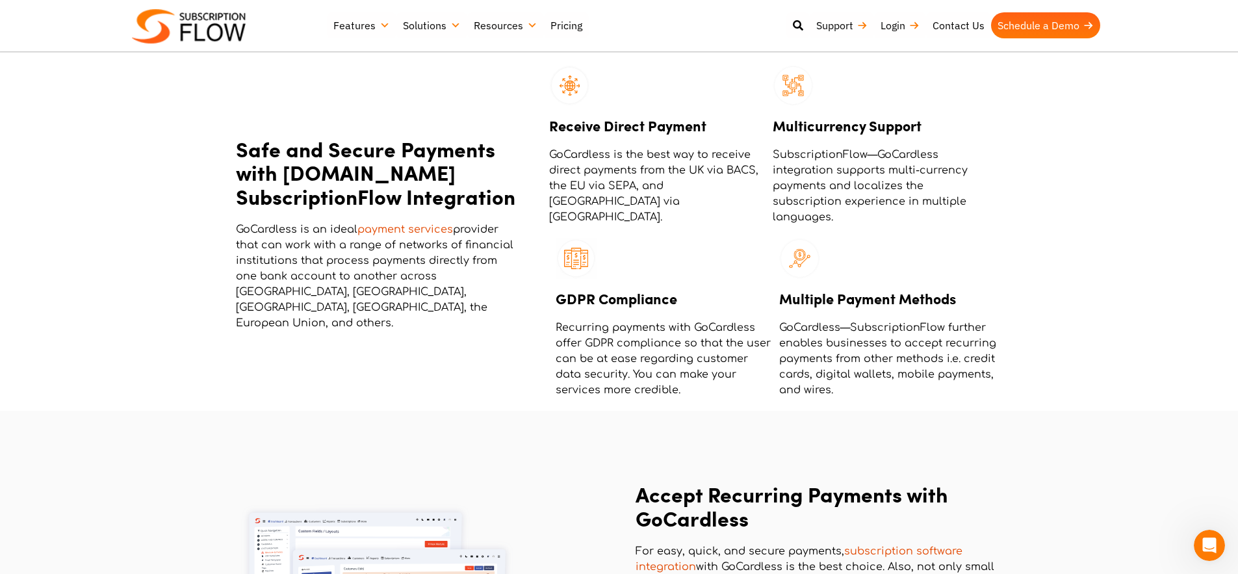
click at [850, 307] on h3 "Multiple Payment Methods" at bounding box center [887, 298] width 217 height 21
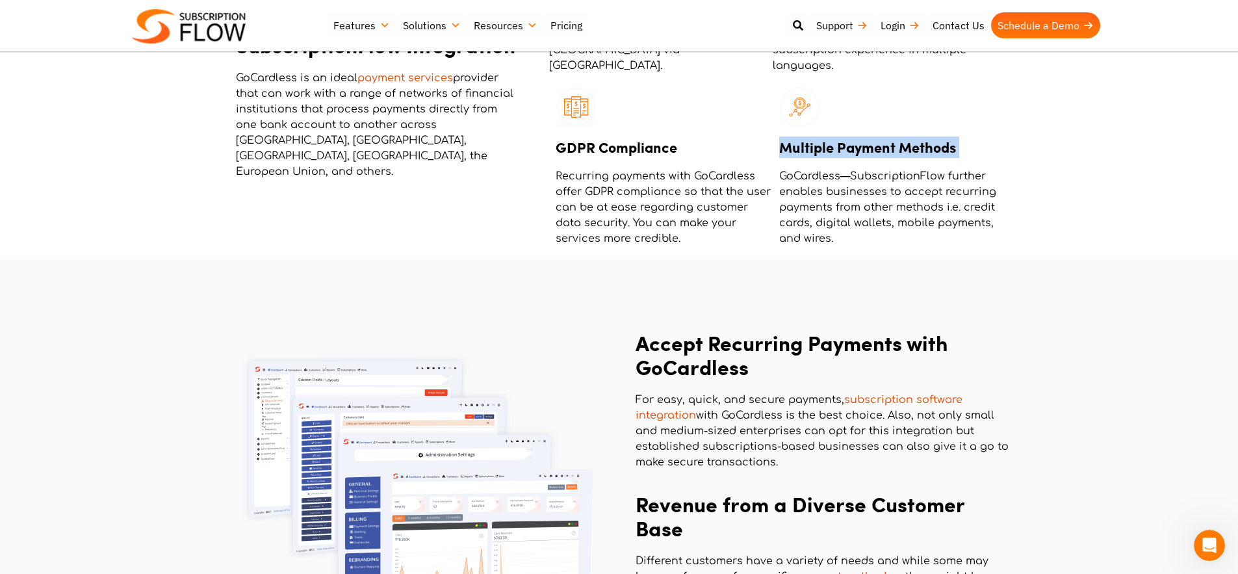
scroll to position [1392, 0]
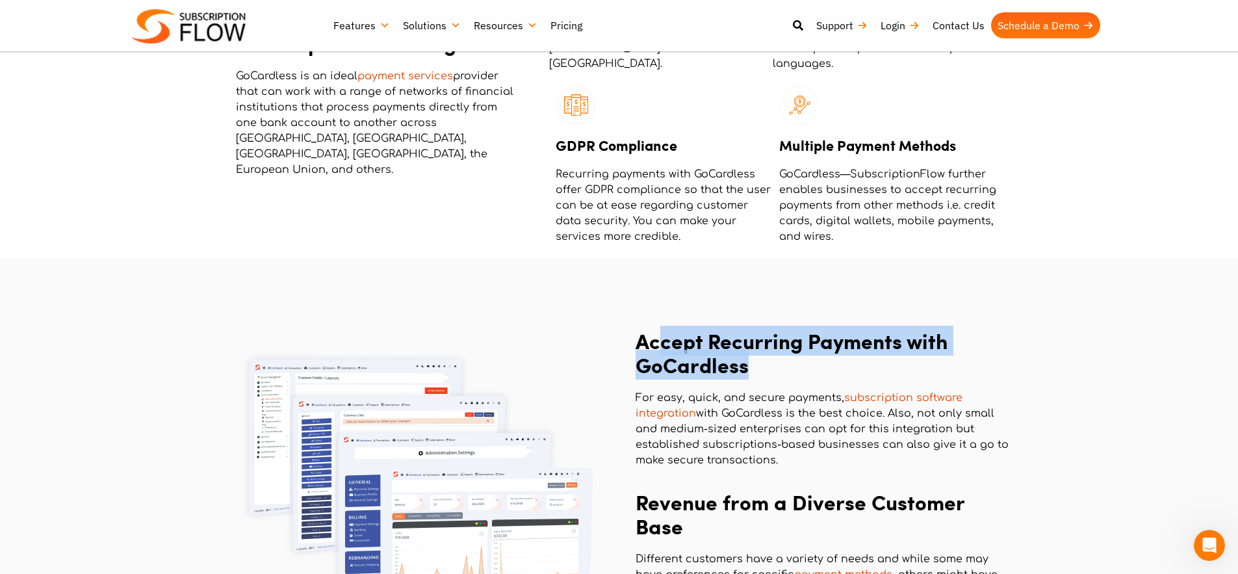
drag, startPoint x: 659, startPoint y: 335, endPoint x: 862, endPoint y: 371, distance: 206.6
click at [862, 371] on h2 "Accept Recurring Payments with GoCardless" at bounding box center [822, 353] width 374 height 48
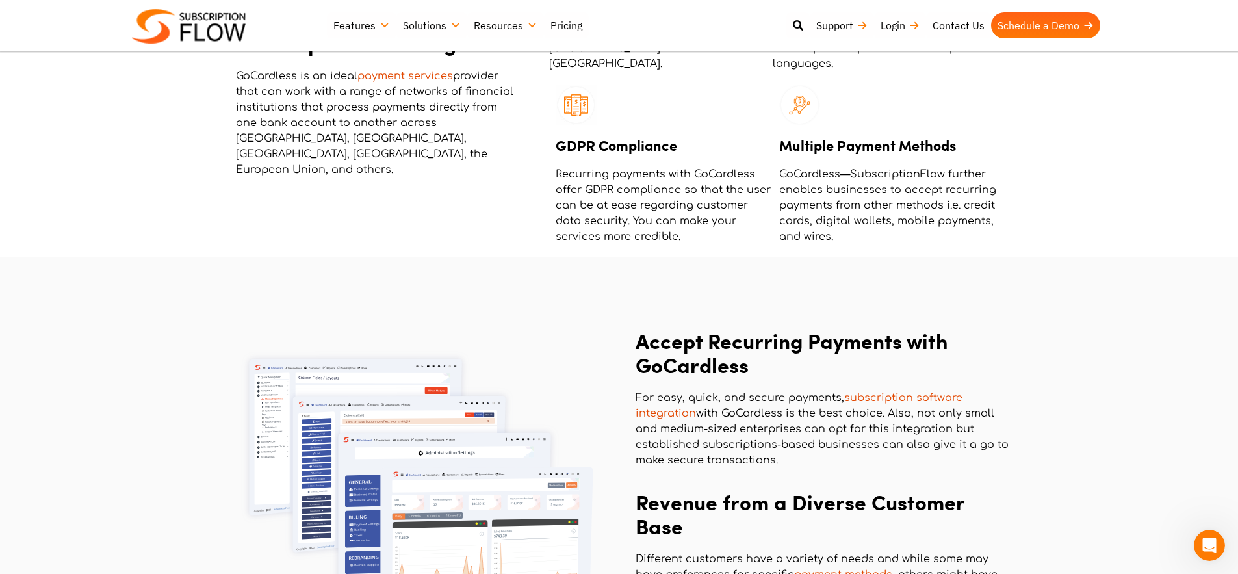
click at [855, 287] on section "Accept Recurring Payments with GoCardless For easy, quick, and secure payments,…" at bounding box center [619, 491] width 1238 height 468
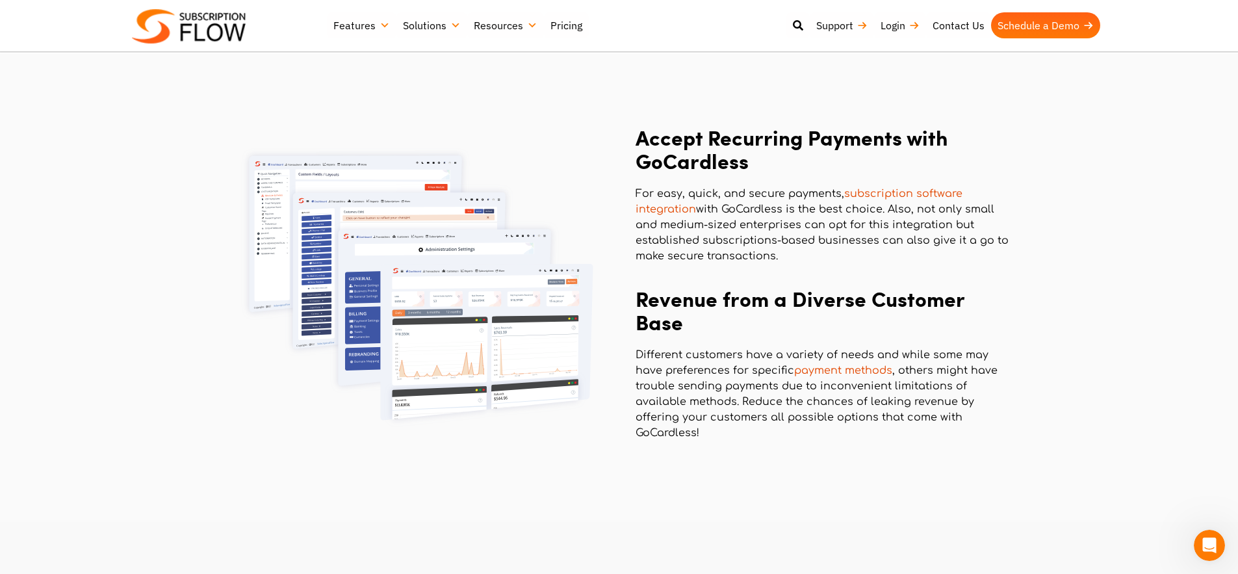
scroll to position [1650, 0]
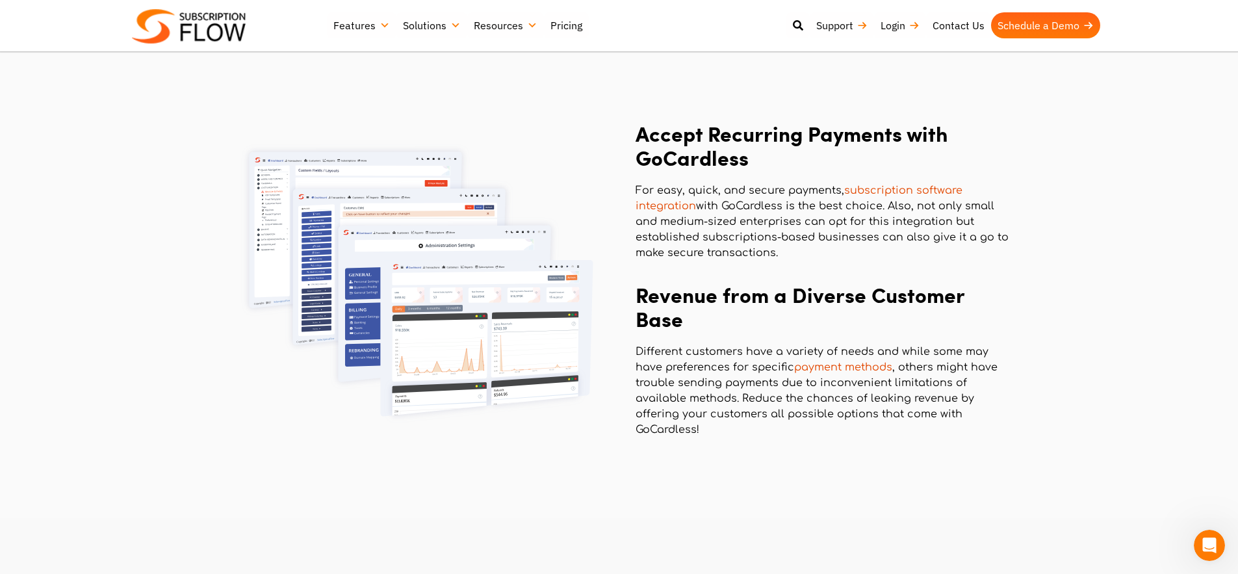
click at [663, 396] on p "Different customers have a variety of needs and while some may have preferences…" at bounding box center [822, 391] width 374 height 94
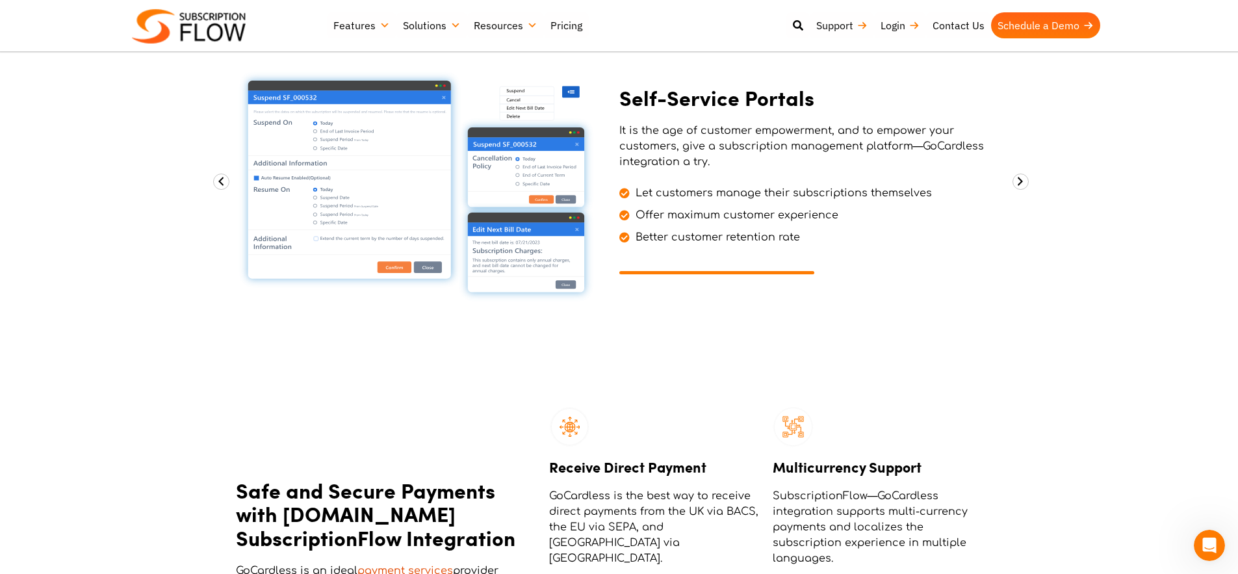
scroll to position [994, 0]
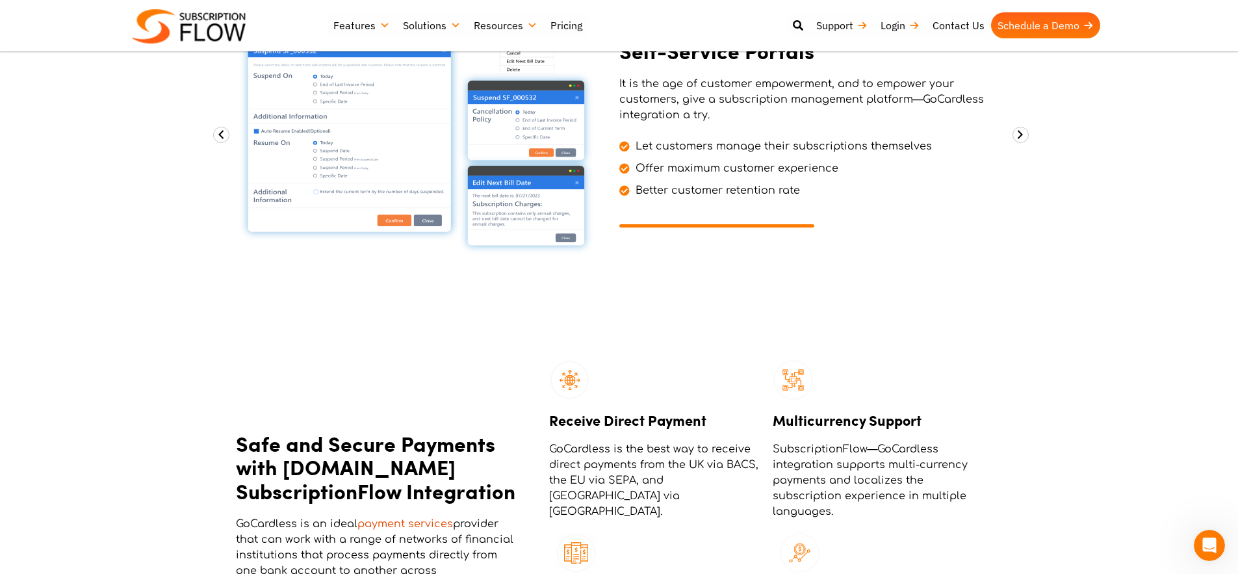
click at [674, 255] on div "Self-Service Portals It is the age of customer empowerment, and to empower your…" at bounding box center [810, 133] width 383 height 283
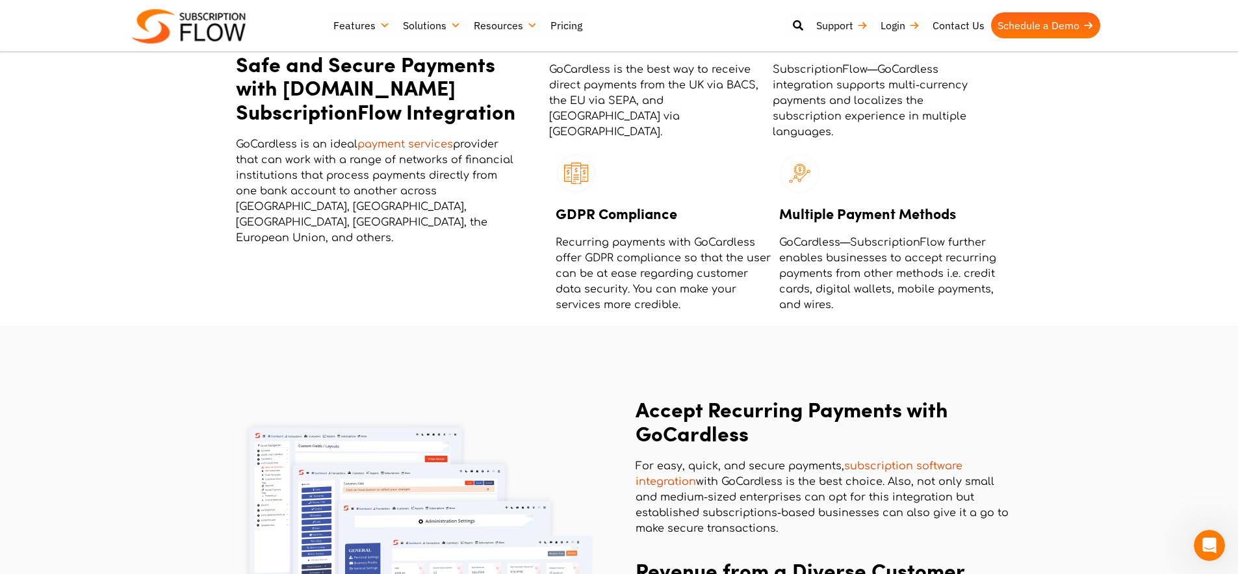
scroll to position [1252, 0]
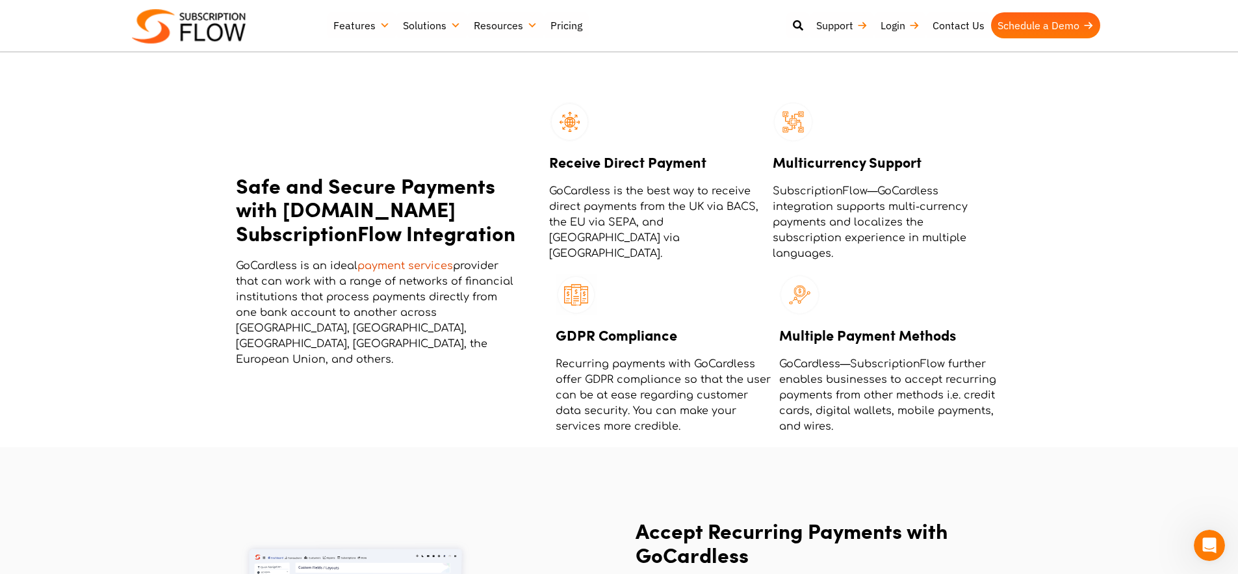
click at [640, 172] on h3 "Receive Direct Payment" at bounding box center [657, 161] width 217 height 21
click at [648, 197] on p "GoCardless is the best way to receive direct payments from the UK via BACS, the…" at bounding box center [657, 222] width 217 height 78
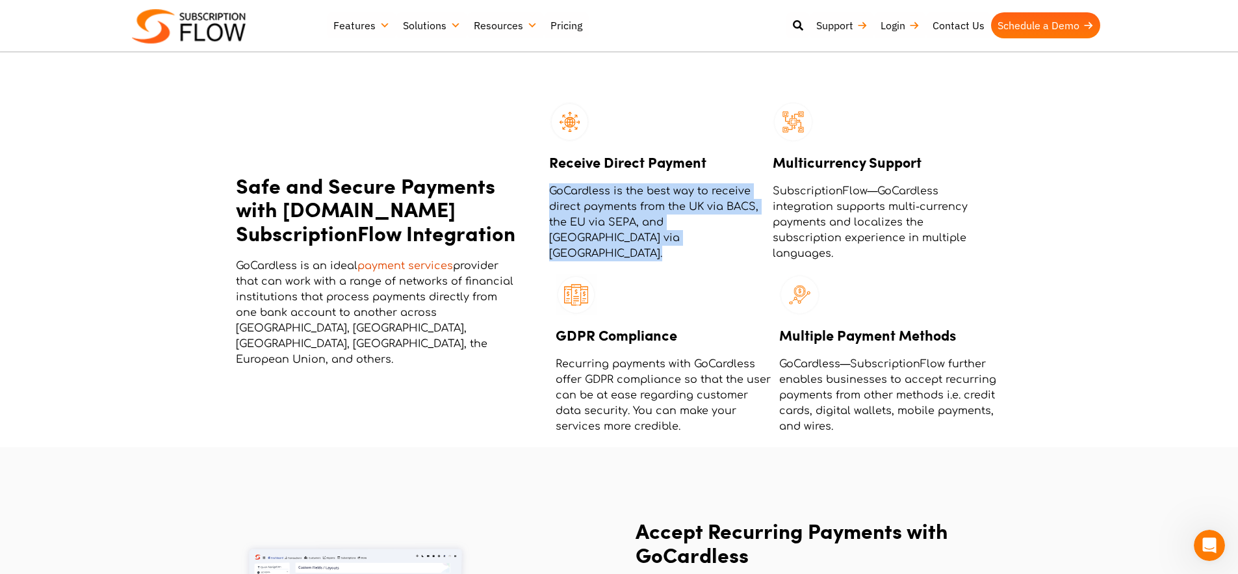
click at [648, 197] on p "GoCardless is the best way to receive direct payments from the UK via BACS, the…" at bounding box center [657, 222] width 217 height 78
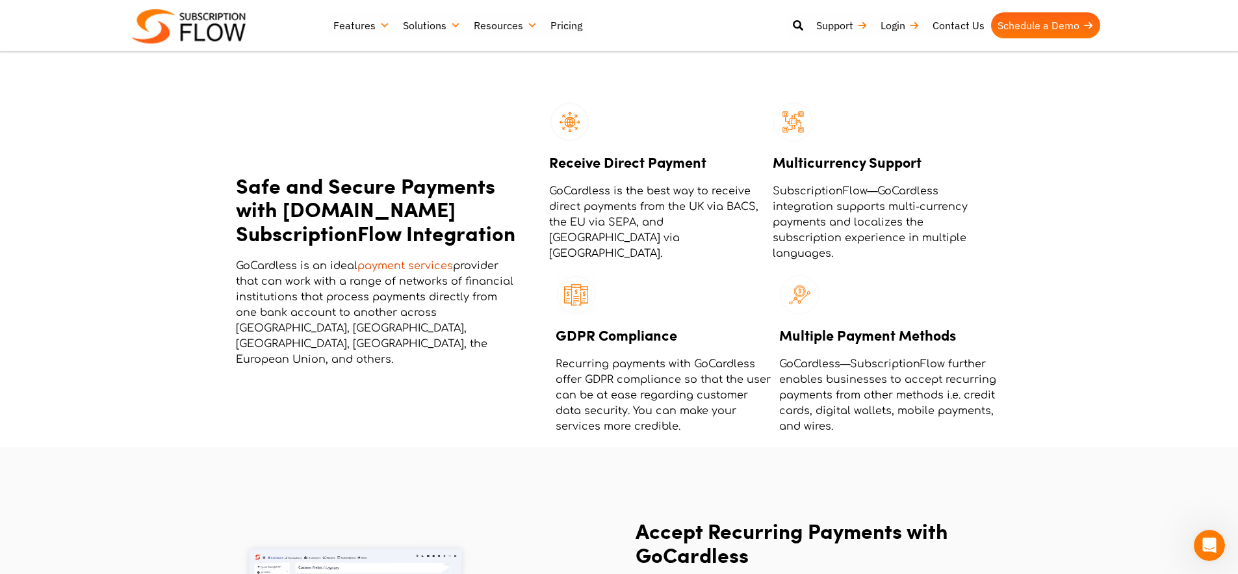
click at [865, 194] on p "SubscriptionFlow—GoCardless integration supports multi-currency payments and lo…" at bounding box center [880, 222] width 217 height 78
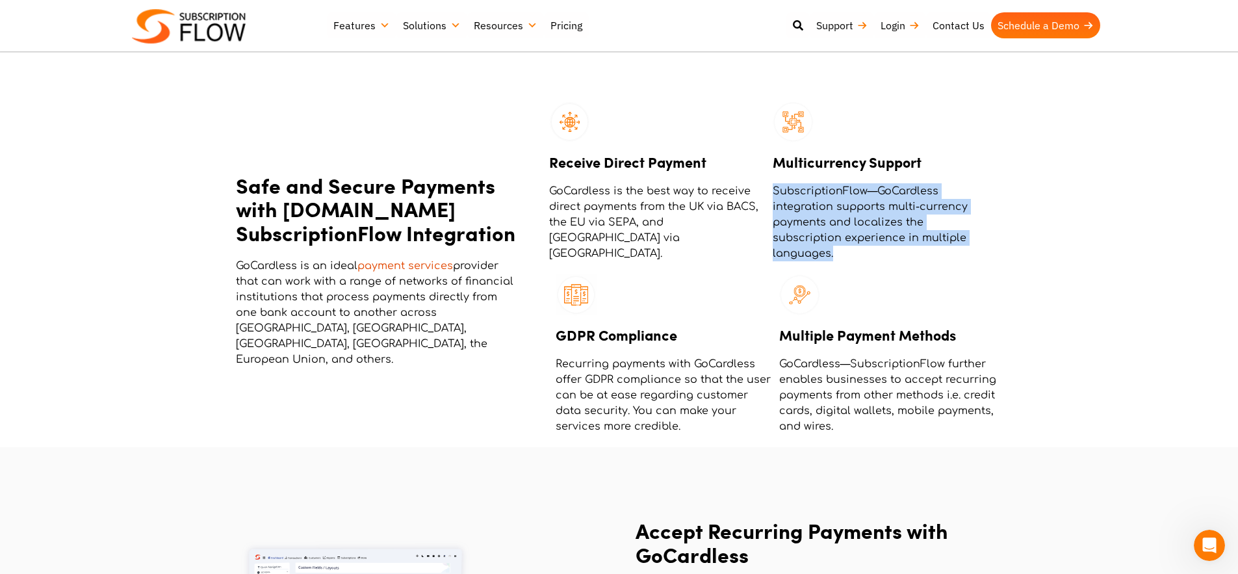
click at [865, 194] on p "SubscriptionFlow—GoCardless integration supports multi-currency payments and lo…" at bounding box center [880, 222] width 217 height 78
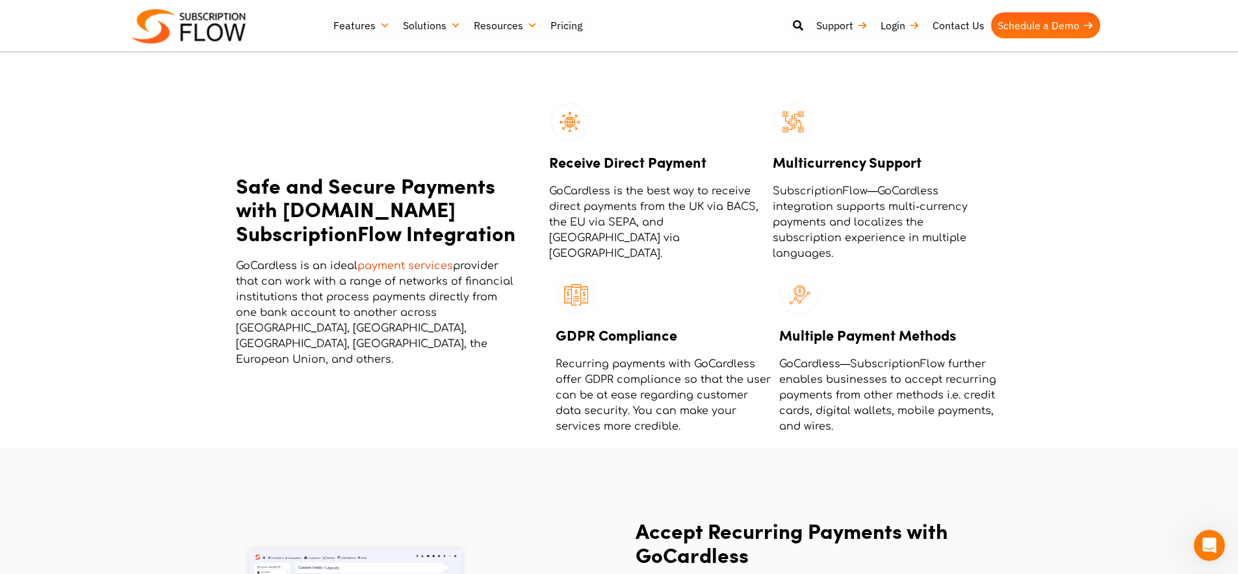
click at [862, 159] on h3 "Multicurrency Support" at bounding box center [880, 161] width 217 height 21
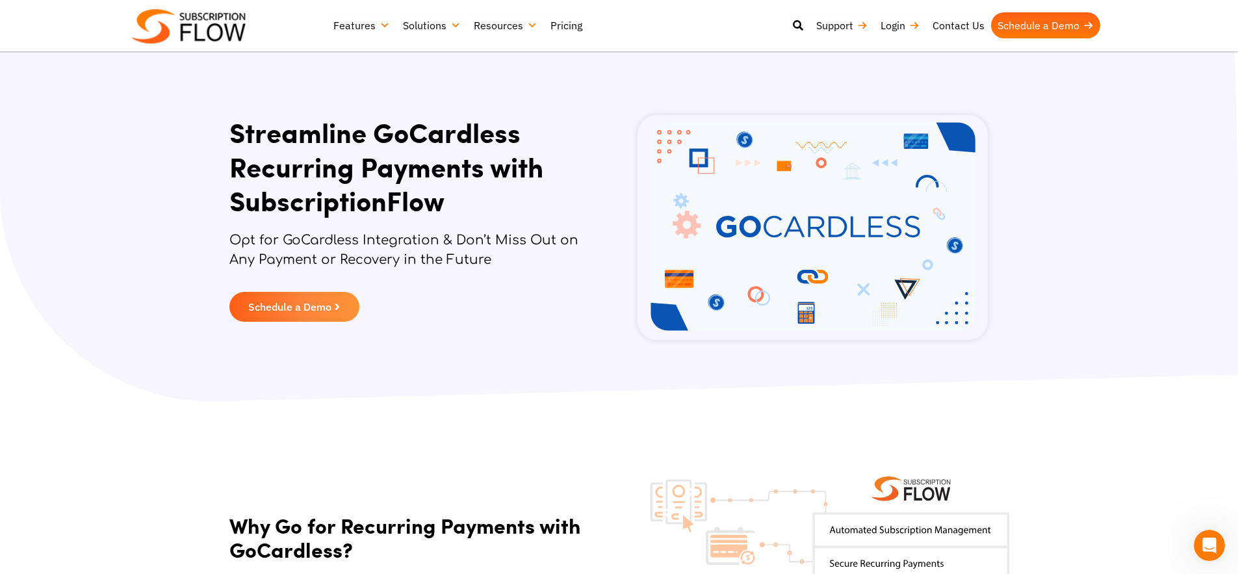
scroll to position [0, 0]
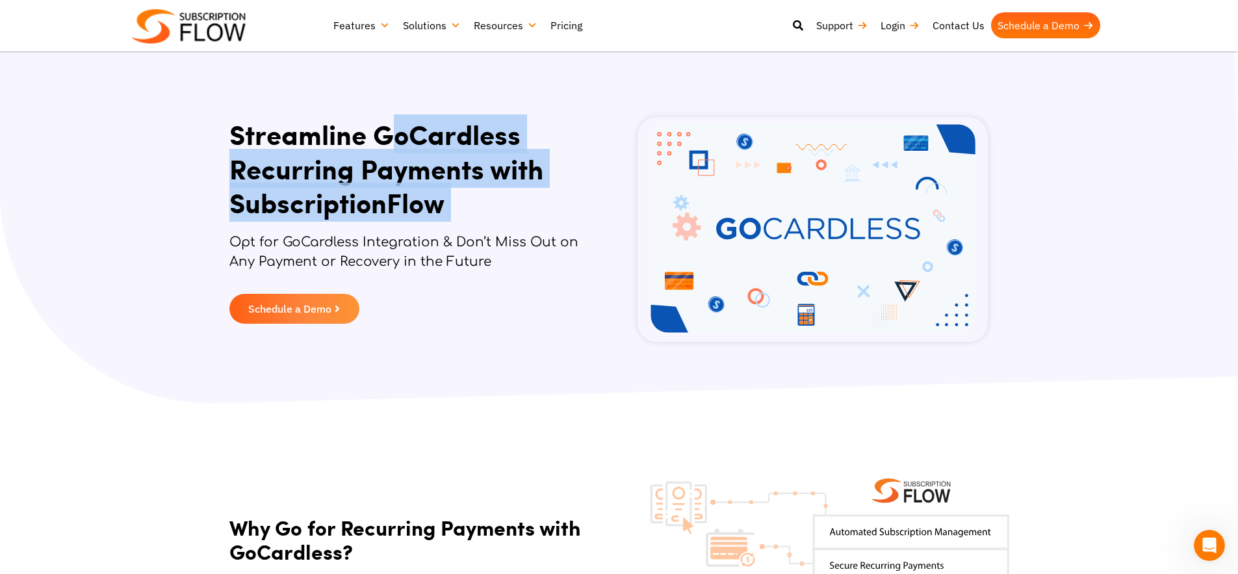
drag, startPoint x: 402, startPoint y: 162, endPoint x: 497, endPoint y: 209, distance: 106.0
click at [442, 232] on div "Streamline GoCardless Recurring Payments with SubscriptionFlow Opt for GoCardle…" at bounding box center [406, 229] width 354 height 225
click at [674, 195] on img at bounding box center [812, 229] width 350 height 225
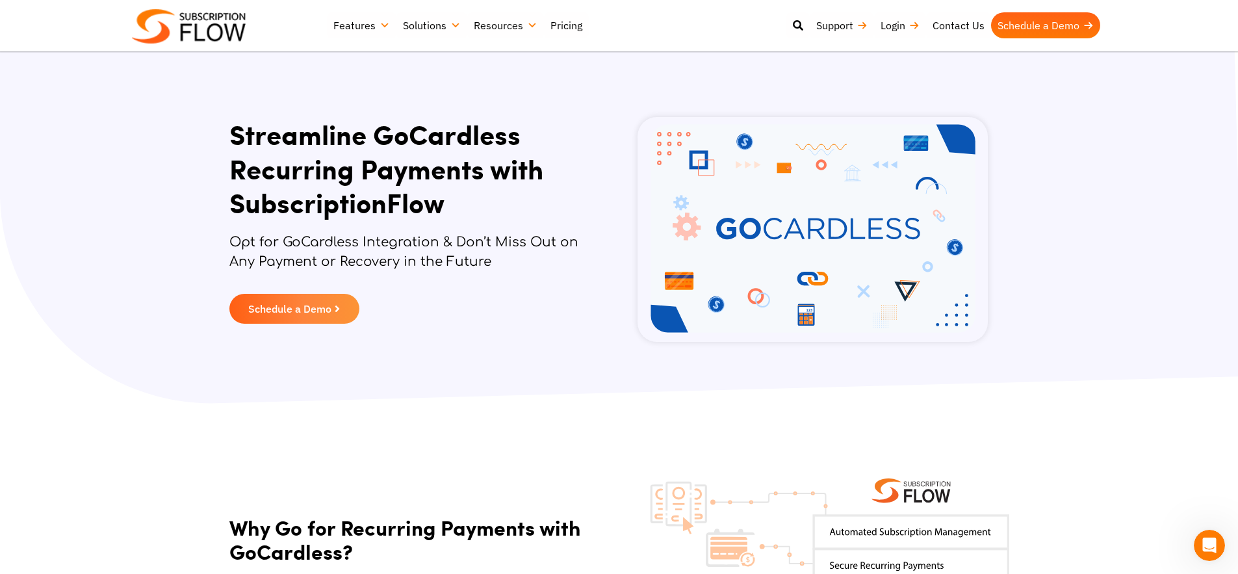
click at [355, 294] on div "Schedule a Demo" at bounding box center [300, 309] width 143 height 30
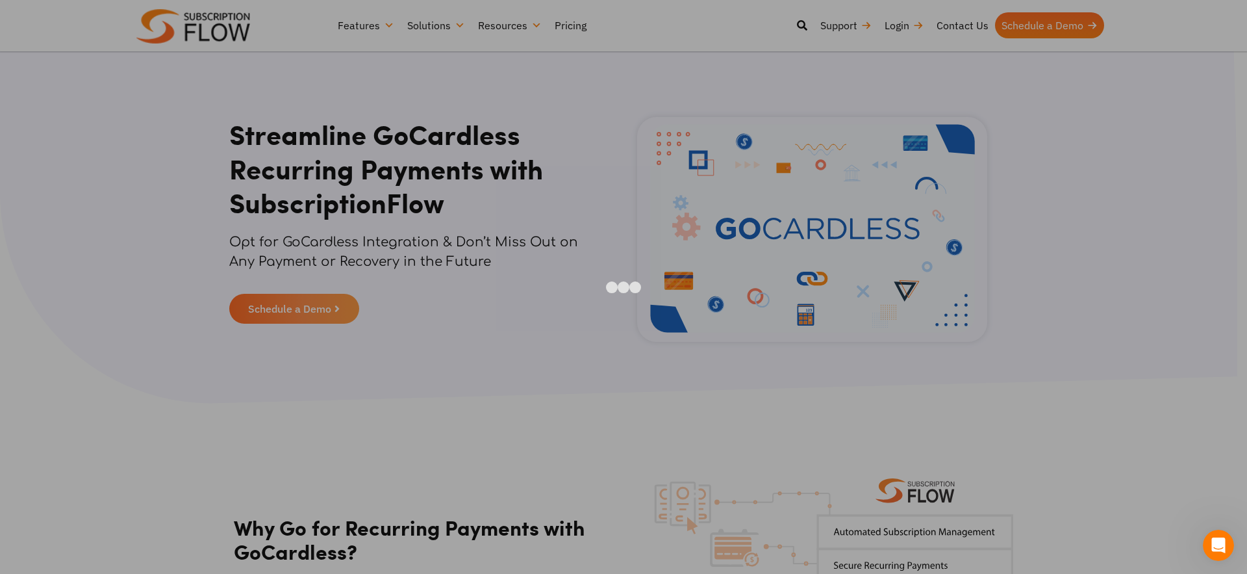
click at [59, 204] on div at bounding box center [623, 287] width 1247 height 574
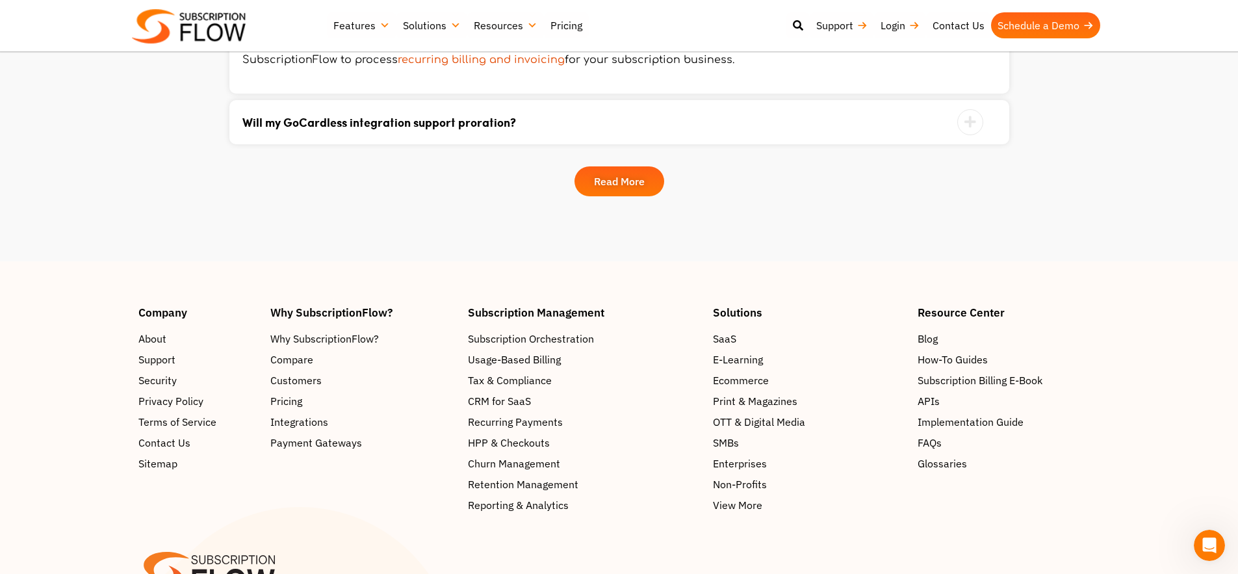
scroll to position [2243, 0]
